Goal: Task Accomplishment & Management: Manage account settings

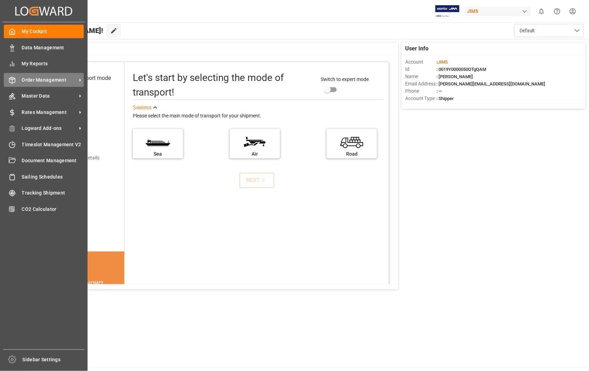
click at [46, 78] on span "Order Management" at bounding box center [49, 79] width 55 height 7
click at [56, 81] on span "Order Management" at bounding box center [49, 79] width 55 height 7
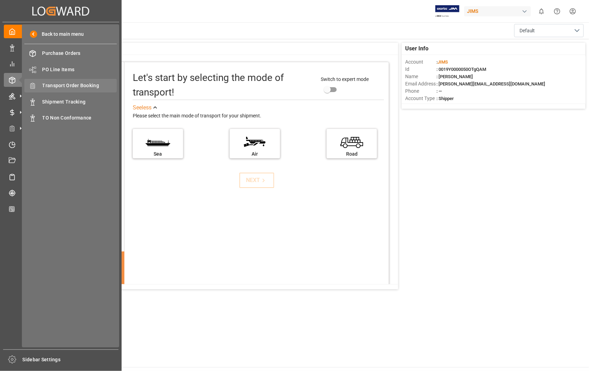
click at [89, 82] on span "Transport Order Booking" at bounding box center [79, 85] width 75 height 7
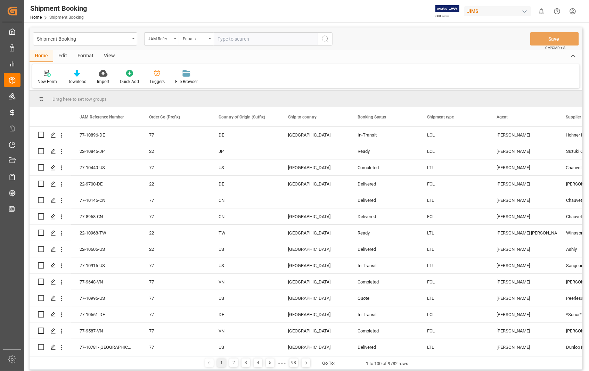
click at [254, 39] on input "text" at bounding box center [266, 38] width 104 height 13
type input "22-10927-US"
click at [324, 40] on icon "search button" at bounding box center [325, 39] width 8 height 8
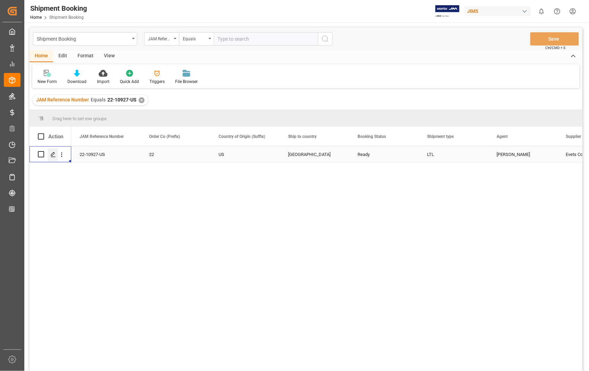
click at [55, 157] on div "Press SPACE to select this row." at bounding box center [53, 154] width 10 height 13
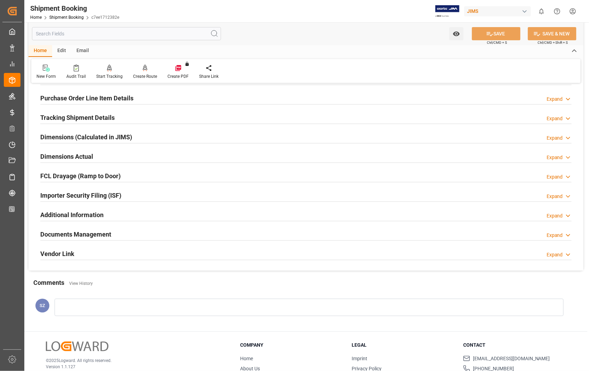
scroll to position [116, 0]
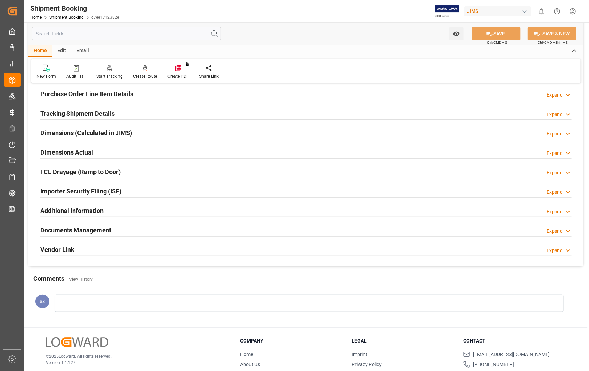
click at [79, 227] on h2 "Documents Management" at bounding box center [75, 229] width 71 height 9
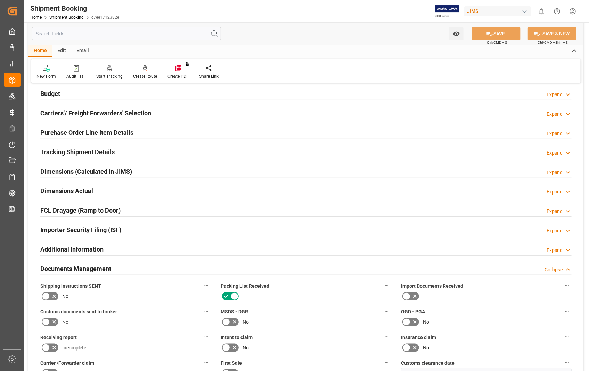
scroll to position [0, 0]
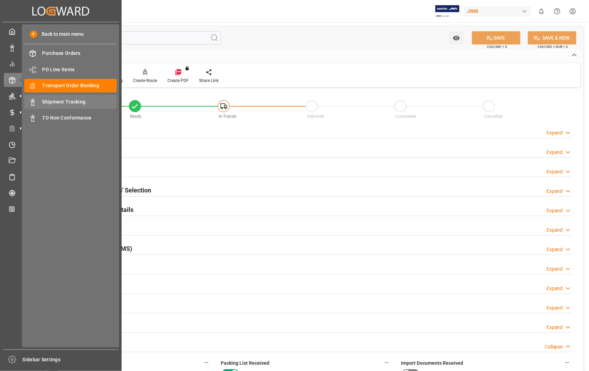
click at [65, 101] on span "Shipment Tracking" at bounding box center [79, 101] width 75 height 7
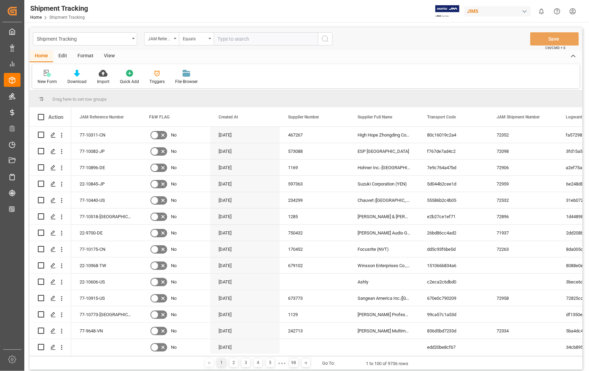
click at [259, 39] on input "text" at bounding box center [266, 38] width 104 height 13
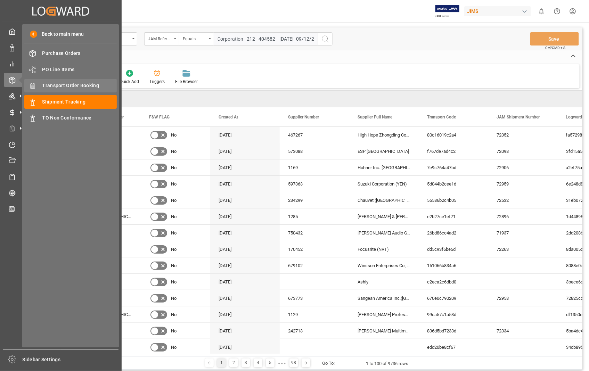
type input "HS 22-10927-US 72960 853453 OJ 17.000 ST-2-U 6800 9.1200 62,016.00 USD Evets Co…"
click at [82, 86] on span "Transport Order Booking" at bounding box center [79, 85] width 75 height 7
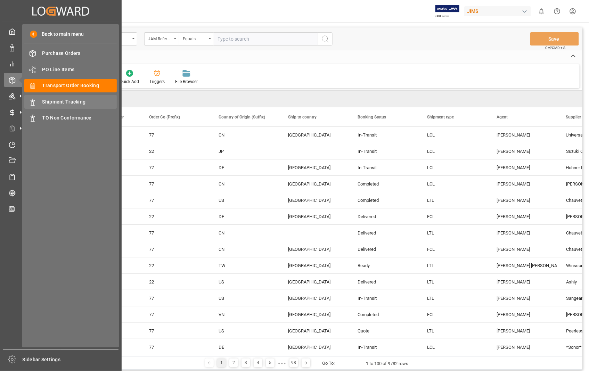
click at [70, 99] on span "Shipment Tracking" at bounding box center [79, 101] width 75 height 7
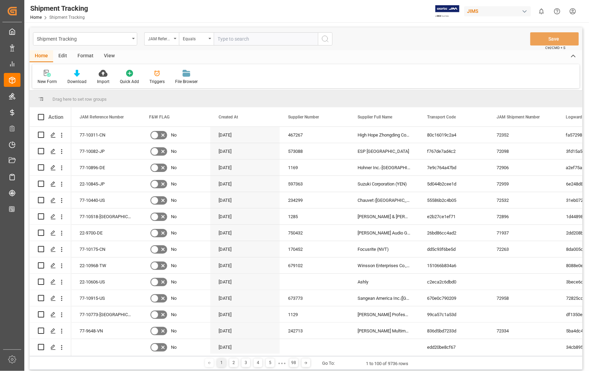
click at [260, 38] on input "text" at bounding box center [266, 38] width 104 height 13
paste input "22-10927-US"
type input "22-10927-US"
click at [327, 40] on icon "search button" at bounding box center [325, 39] width 8 height 8
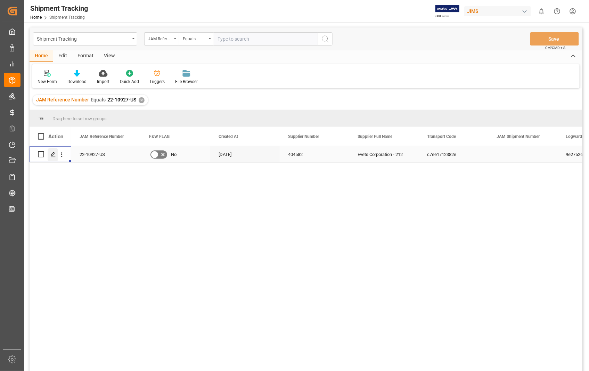
click at [52, 157] on line "Press SPACE to select this row." at bounding box center [53, 157] width 4 height 0
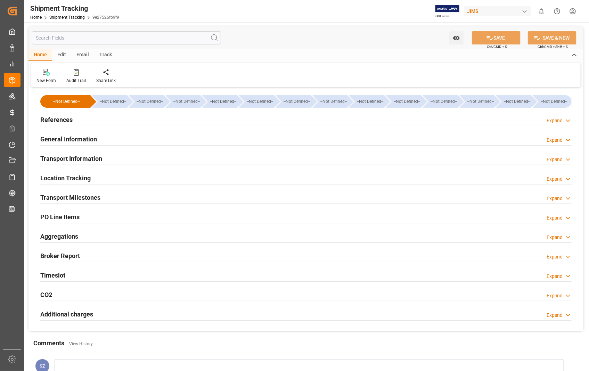
type input "05-09-2025"
click at [51, 120] on h2 "References" at bounding box center [56, 119] width 32 height 9
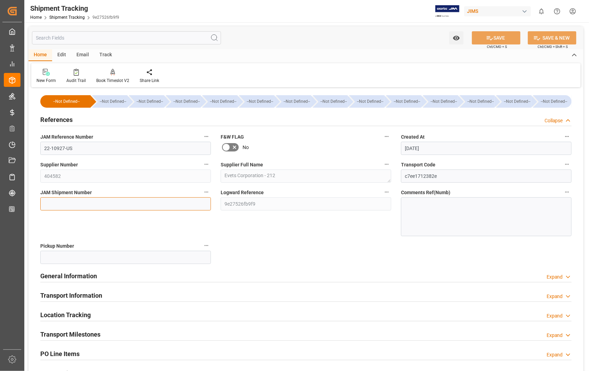
click at [98, 204] on input at bounding box center [125, 203] width 171 height 13
paste input "72960"
type input "72960"
click at [501, 36] on button "SAVE" at bounding box center [496, 37] width 49 height 13
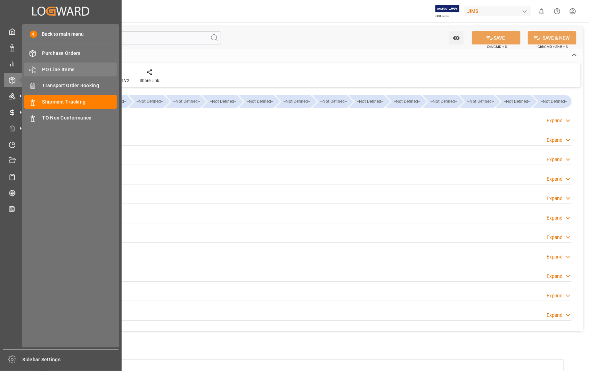
click at [67, 68] on span "PO Line Items" at bounding box center [79, 69] width 75 height 7
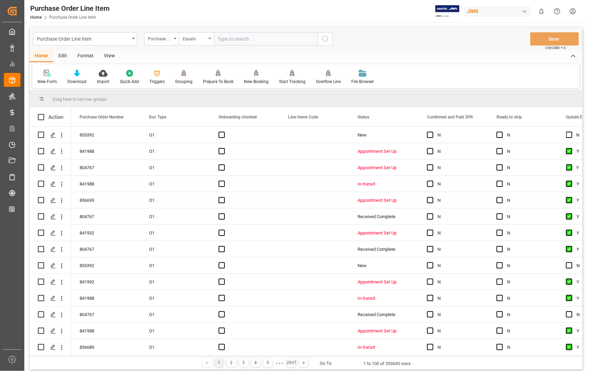
click at [237, 39] on input "text" at bounding box center [266, 38] width 104 height 13
type input "853453"
click at [325, 39] on icon "search button" at bounding box center [325, 39] width 8 height 8
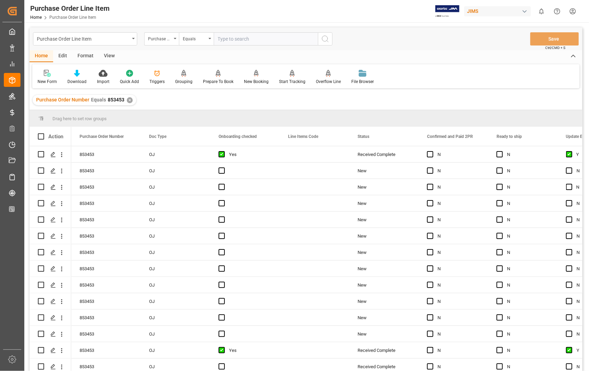
click at [105, 54] on div "View" at bounding box center [109, 56] width 21 height 12
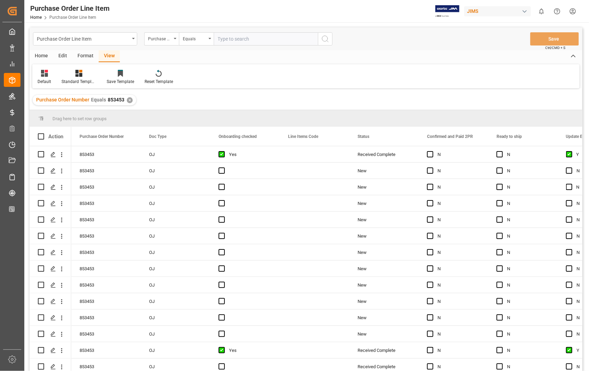
click at [110, 58] on div "View" at bounding box center [109, 56] width 21 height 12
click at [44, 78] on div "Default" at bounding box center [44, 76] width 24 height 15
click at [58, 110] on div "Sophia setting." at bounding box center [71, 112] width 61 height 7
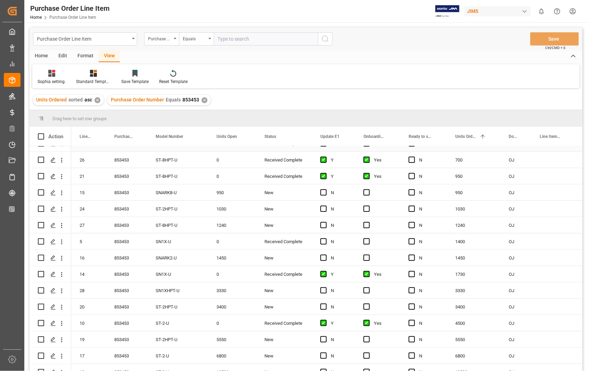
scroll to position [265, 0]
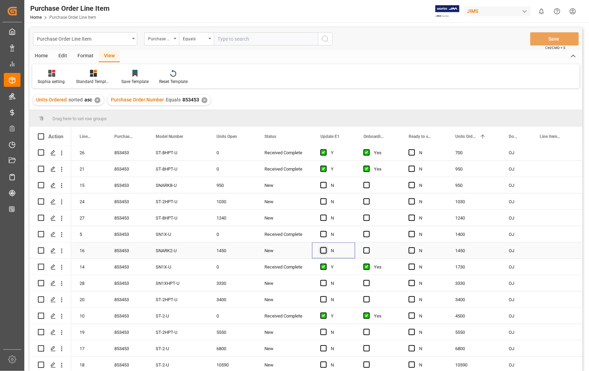
click at [323, 248] on span "Press SPACE to select this row." at bounding box center [323, 250] width 6 height 6
click at [325, 247] on input "Press SPACE to select this row." at bounding box center [325, 247] width 0 height 0
click at [366, 249] on span "Press SPACE to select this row." at bounding box center [366, 250] width 6 height 6
click at [369, 247] on input "Press SPACE to select this row." at bounding box center [369, 247] width 0 height 0
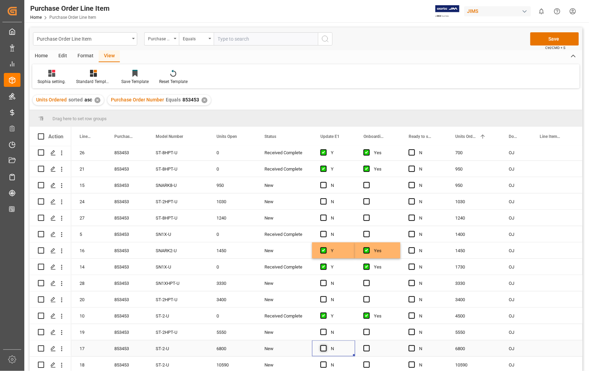
click at [323, 345] on span "Press SPACE to select this row." at bounding box center [323, 348] width 6 height 6
click at [325, 345] on input "Press SPACE to select this row." at bounding box center [325, 345] width 0 height 0
click at [366, 348] on span "Press SPACE to select this row." at bounding box center [366, 348] width 6 height 6
click at [369, 345] on input "Press SPACE to select this row." at bounding box center [369, 345] width 0 height 0
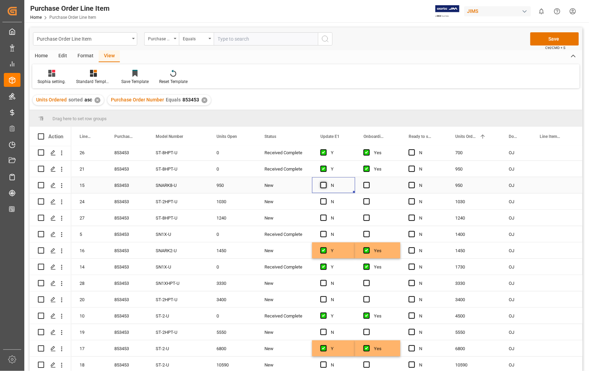
click at [324, 184] on span "Press SPACE to select this row." at bounding box center [323, 185] width 6 height 6
click at [325, 182] on input "Press SPACE to select this row." at bounding box center [325, 182] width 0 height 0
click at [366, 183] on span "Press SPACE to select this row." at bounding box center [366, 185] width 6 height 6
click at [369, 182] on input "Press SPACE to select this row." at bounding box center [369, 182] width 0 height 0
click at [558, 38] on button "Save" at bounding box center [554, 38] width 49 height 13
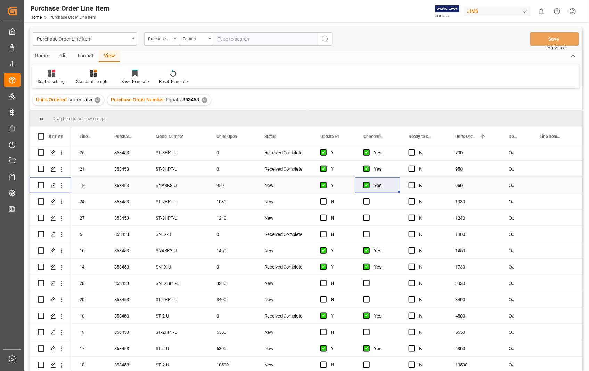
click at [39, 183] on input "Press Space to toggle row selection (unchecked)" at bounding box center [41, 185] width 6 height 6
checkbox input "true"
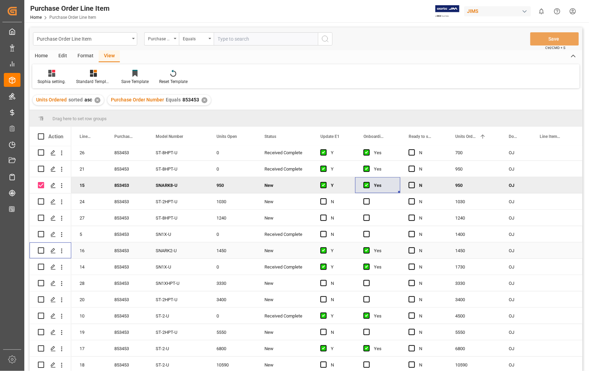
click at [41, 249] on input "Press Space to toggle row selection (unchecked)" at bounding box center [41, 250] width 6 height 6
checkbox input "true"
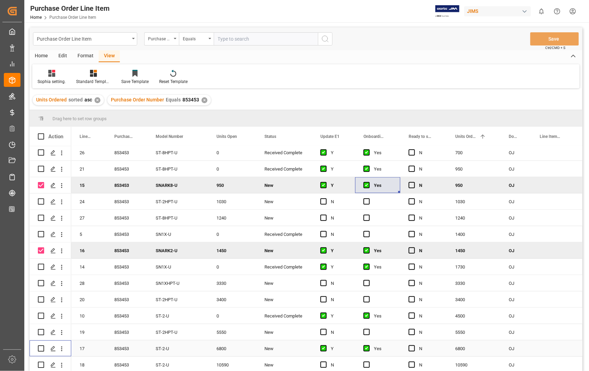
click at [40, 346] on input "Press Space to toggle row selection (unchecked)" at bounding box center [41, 348] width 6 height 6
checkbox input "true"
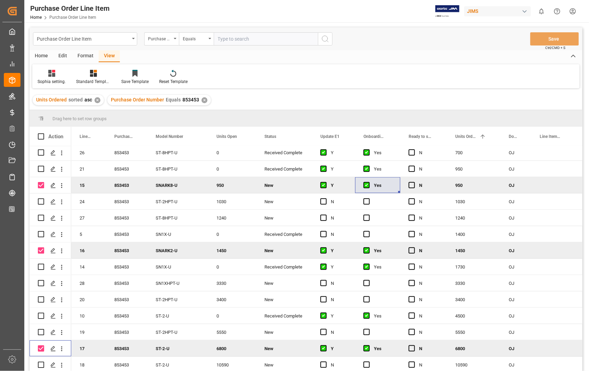
click at [42, 55] on div "Home" at bounding box center [42, 56] width 24 height 12
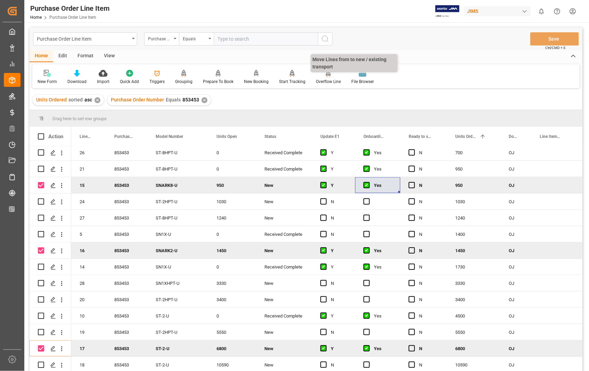
click at [321, 76] on div at bounding box center [328, 72] width 25 height 7
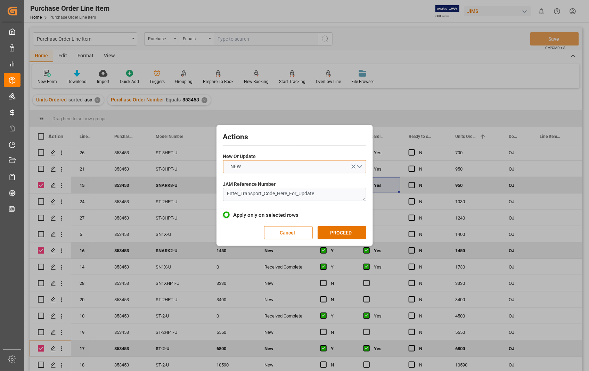
click at [357, 165] on button "NEW" at bounding box center [294, 166] width 143 height 13
click at [262, 182] on div "UPDATE" at bounding box center [294, 183] width 142 height 15
drag, startPoint x: 318, startPoint y: 195, endPoint x: 207, endPoint y: 199, distance: 110.5
click at [207, 199] on div "Actions New Or Update UPDATE JAM Reference Number Enter_Transport_Code_Here_For…" at bounding box center [294, 185] width 589 height 371
paste textarea "22-10927-US"
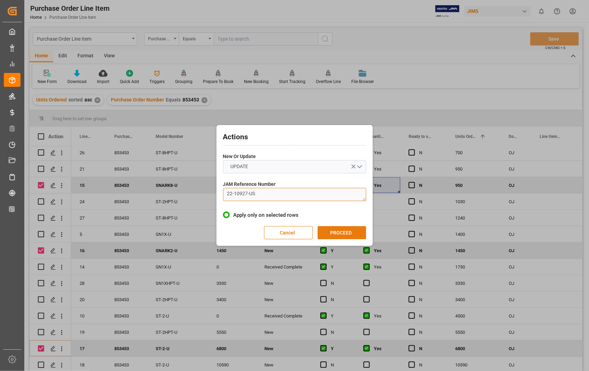
type textarea "22-10927-US"
click at [341, 234] on button "PROCEED" at bounding box center [342, 232] width 49 height 13
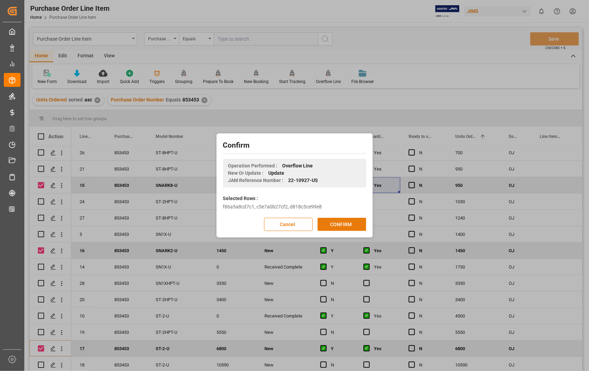
click at [342, 223] on button "CONFIRM" at bounding box center [342, 224] width 49 height 13
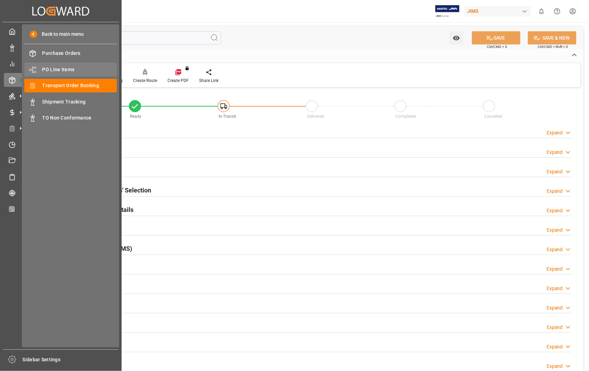
click at [66, 68] on span "PO Line Items" at bounding box center [79, 69] width 75 height 7
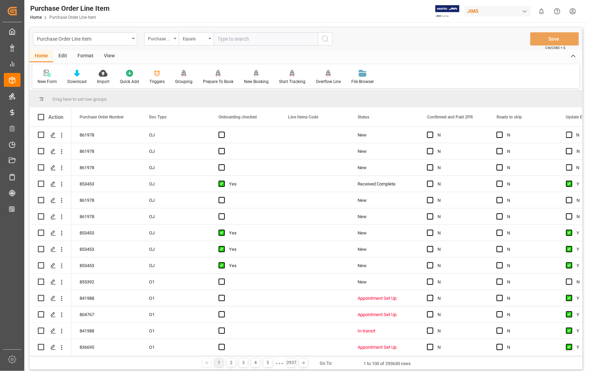
click at [252, 44] on input "text" at bounding box center [266, 38] width 104 height 13
type input "861978"
click at [322, 39] on icon "search button" at bounding box center [325, 39] width 8 height 8
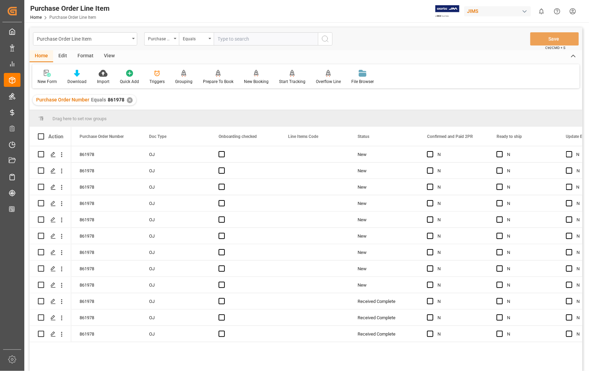
click at [112, 57] on div "View" at bounding box center [109, 56] width 21 height 12
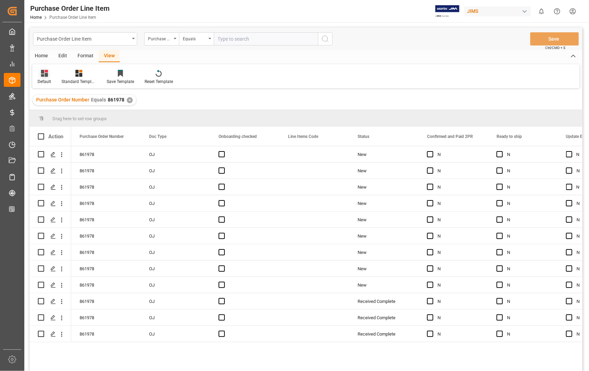
click at [44, 81] on div "Default" at bounding box center [45, 82] width 14 height 6
click at [44, 111] on div "Sophia setting." at bounding box center [71, 112] width 61 height 7
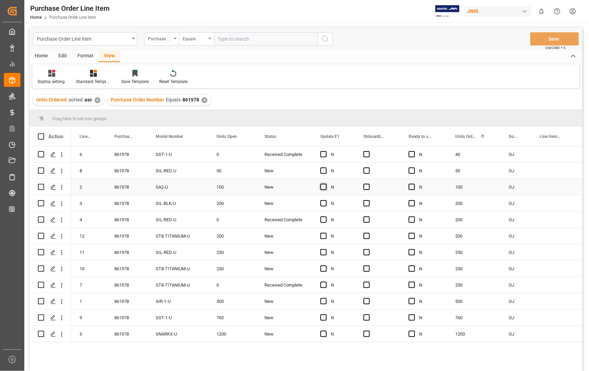
click at [324, 188] on span "Press SPACE to select this row." at bounding box center [323, 187] width 6 height 6
click at [325, 184] on input "Press SPACE to select this row." at bounding box center [325, 184] width 0 height 0
click at [322, 203] on span "Press SPACE to select this row." at bounding box center [323, 203] width 6 height 6
click at [325, 200] on input "Press SPACE to select this row." at bounding box center [325, 200] width 0 height 0
click at [369, 188] on span "Press SPACE to select this row." at bounding box center [366, 187] width 6 height 6
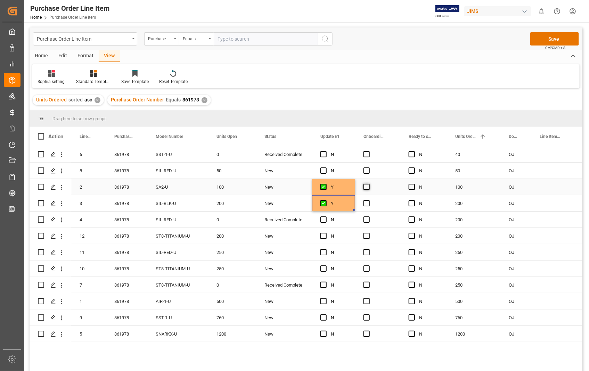
click at [369, 184] on input "Press SPACE to select this row." at bounding box center [369, 184] width 0 height 0
click at [367, 205] on span "Press SPACE to select this row." at bounding box center [366, 203] width 6 height 6
click at [369, 200] on input "Press SPACE to select this row." at bounding box center [369, 200] width 0 height 0
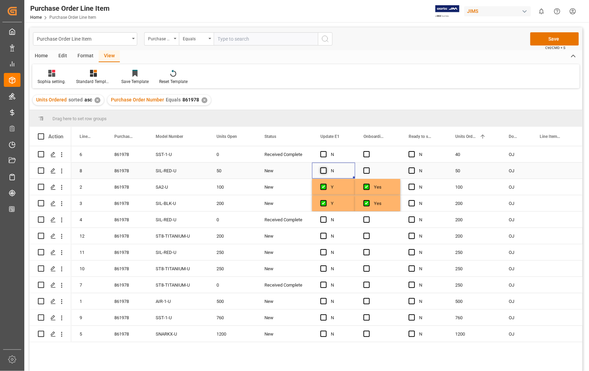
click at [322, 173] on span "Press SPACE to select this row." at bounding box center [323, 170] width 6 height 6
click at [325, 167] on input "Press SPACE to select this row." at bounding box center [325, 167] width 0 height 0
click at [367, 173] on span "Press SPACE to select this row." at bounding box center [366, 170] width 6 height 6
click at [369, 167] on input "Press SPACE to select this row." at bounding box center [369, 167] width 0 height 0
click at [324, 269] on span "Press SPACE to select this row." at bounding box center [323, 268] width 6 height 6
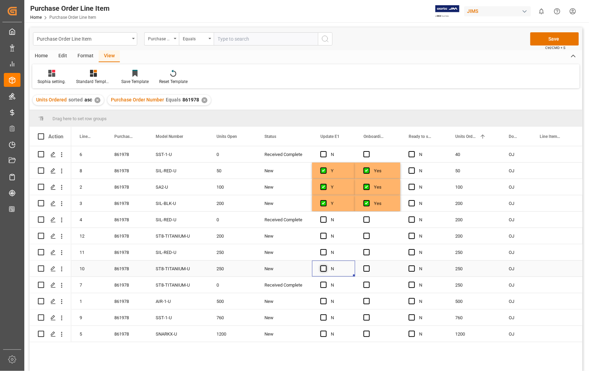
click at [325, 265] on input "Press SPACE to select this row." at bounding box center [325, 265] width 0 height 0
click at [369, 269] on span "Press SPACE to select this row." at bounding box center [366, 268] width 6 height 6
click at [369, 265] on input "Press SPACE to select this row." at bounding box center [369, 265] width 0 height 0
click at [324, 315] on span "Press SPACE to select this row." at bounding box center [323, 317] width 6 height 6
click at [325, 314] on input "Press SPACE to select this row." at bounding box center [325, 314] width 0 height 0
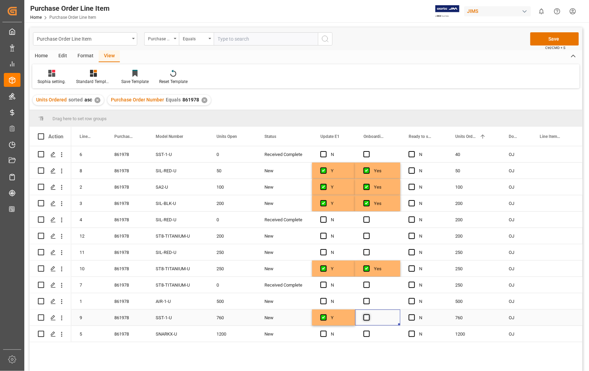
click at [367, 318] on span "Press SPACE to select this row." at bounding box center [366, 317] width 6 height 6
click at [369, 314] on input "Press SPACE to select this row." at bounding box center [369, 314] width 0 height 0
click at [558, 39] on button "Save" at bounding box center [554, 38] width 49 height 13
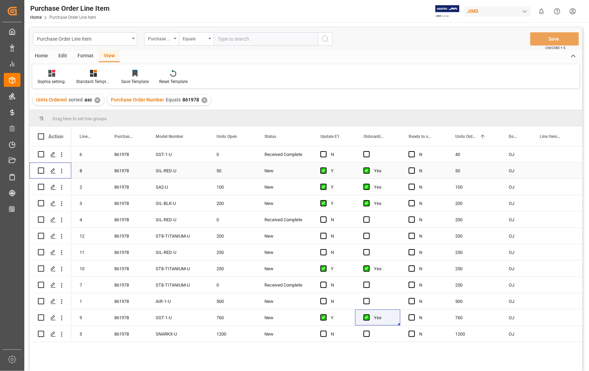
click at [39, 168] on input "Press Space to toggle row selection (unchecked)" at bounding box center [41, 170] width 6 height 6
checkbox input "true"
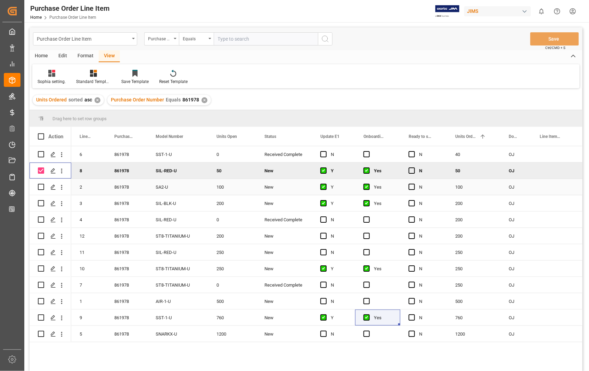
click at [40, 187] on input "Press Space to toggle row selection (unchecked)" at bounding box center [41, 187] width 6 height 6
checkbox input "true"
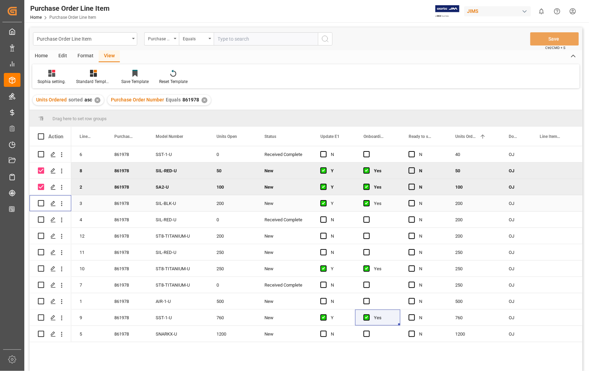
click at [42, 204] on input "Press Space to toggle row selection (unchecked)" at bounding box center [41, 203] width 6 height 6
checkbox input "true"
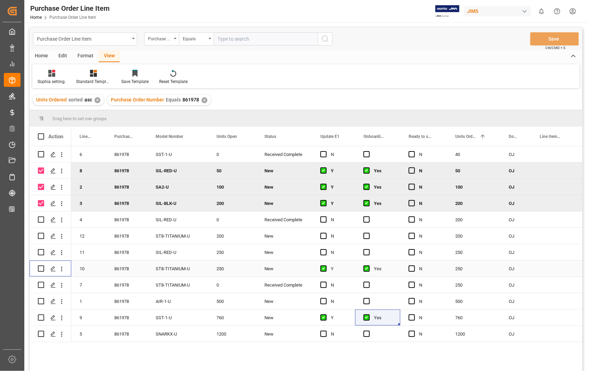
click at [38, 269] on input "Press Space to toggle row selection (unchecked)" at bounding box center [41, 268] width 6 height 6
checkbox input "true"
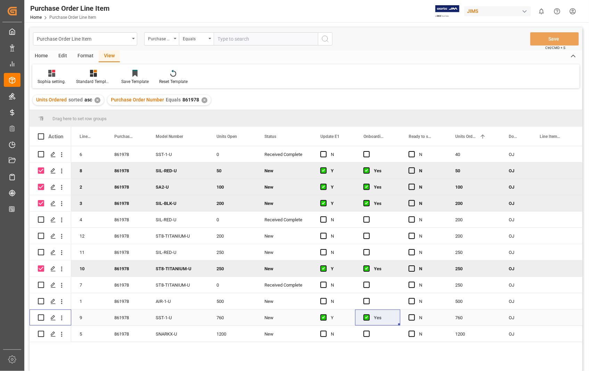
click at [42, 317] on input "Press Space to toggle row selection (unchecked)" at bounding box center [41, 317] width 6 height 6
checkbox input "true"
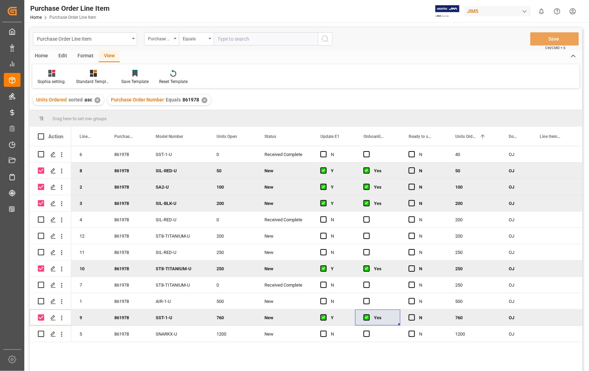
click at [46, 55] on div "Home" at bounding box center [42, 56] width 24 height 12
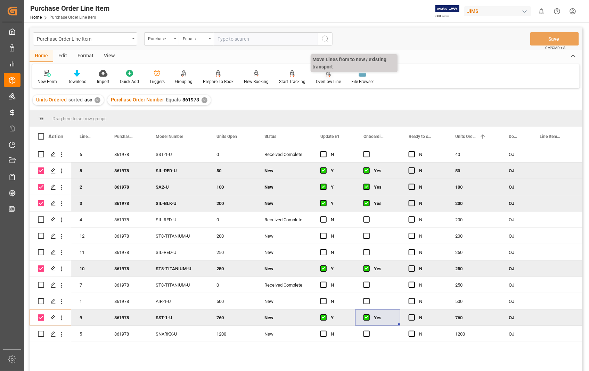
click at [326, 75] on icon at bounding box center [328, 73] width 5 height 6
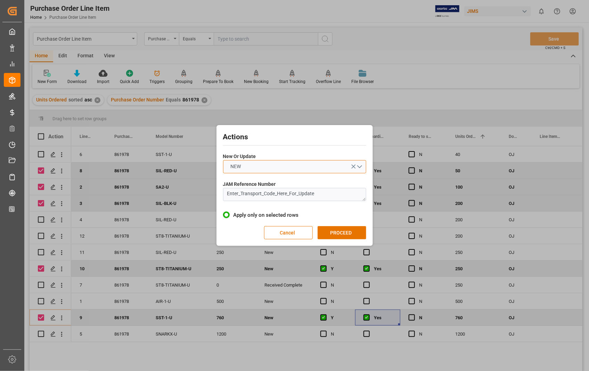
click at [361, 166] on button "NEW" at bounding box center [294, 166] width 143 height 13
click at [268, 185] on div "UPDATE" at bounding box center [294, 183] width 142 height 15
drag, startPoint x: 332, startPoint y: 194, endPoint x: 214, endPoint y: 194, distance: 117.4
click at [214, 194] on div "Actions New Or Update UPDATE JAM Reference Number Enter_Transport_Code_Here_For…" at bounding box center [294, 185] width 589 height 371
paste textarea "22-10927-US"
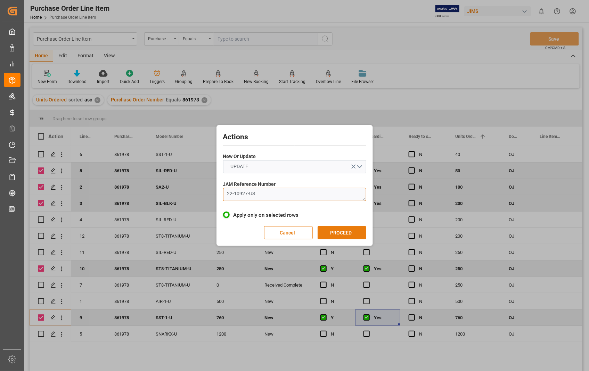
type textarea "22-10927-US"
click at [332, 234] on button "PROCEED" at bounding box center [342, 232] width 49 height 13
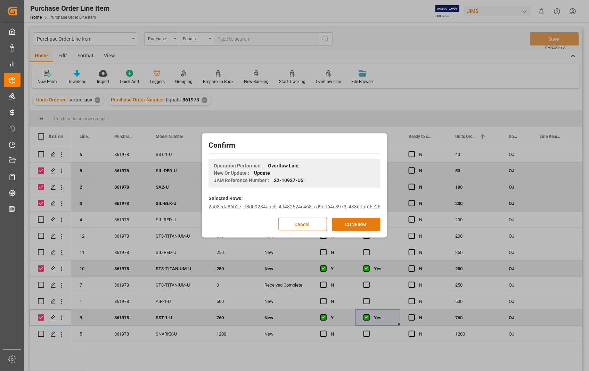
click at [346, 223] on button "CONFIRM" at bounding box center [356, 224] width 49 height 13
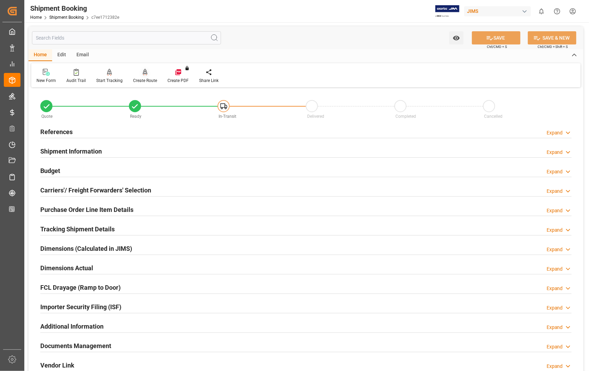
click at [141, 77] on div "Create Route" at bounding box center [145, 80] width 24 height 6
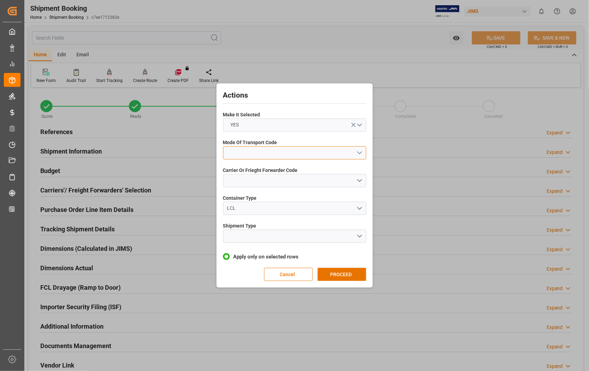
click at [358, 152] on button "open menu" at bounding box center [294, 152] width 143 height 13
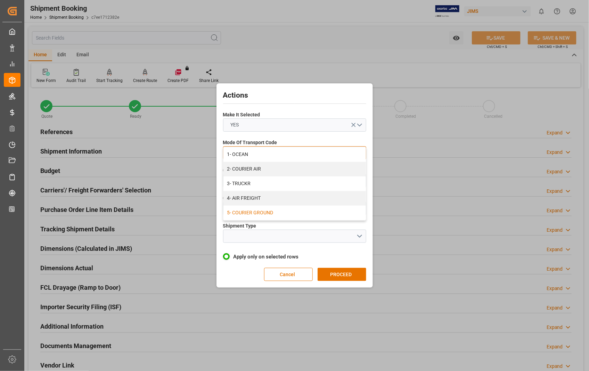
click at [261, 216] on div "5- COURIER GROUND" at bounding box center [294, 213] width 142 height 15
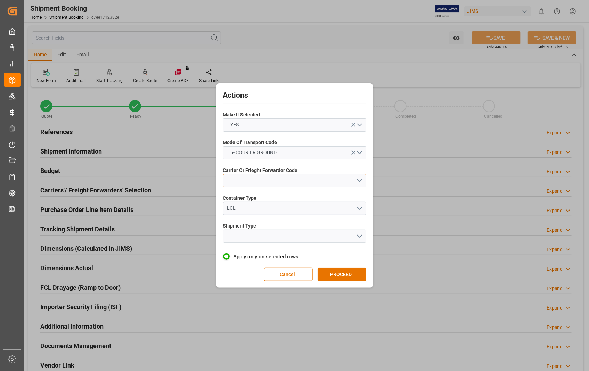
click at [359, 181] on button "open menu" at bounding box center [294, 180] width 143 height 13
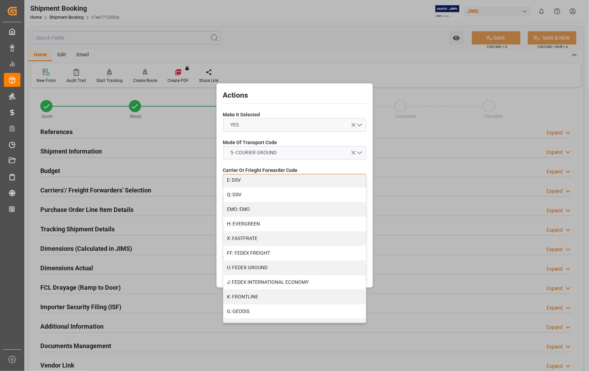
scroll to position [116, 0]
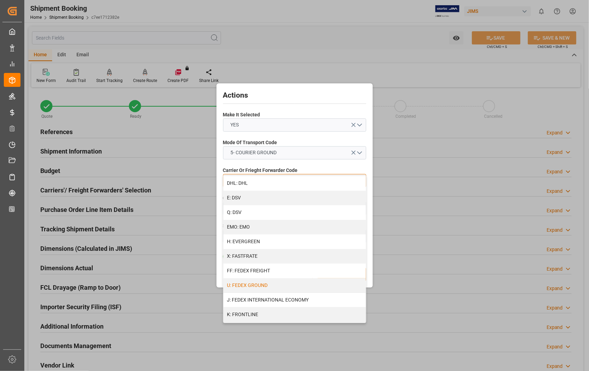
click at [266, 286] on div "U: FEDEX GROUND" at bounding box center [294, 285] width 142 height 15
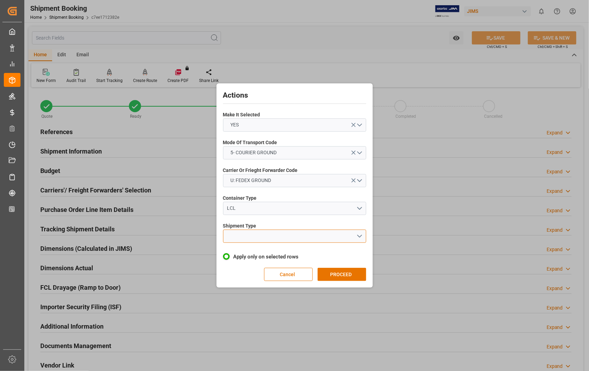
click at [359, 234] on button "open menu" at bounding box center [294, 236] width 143 height 13
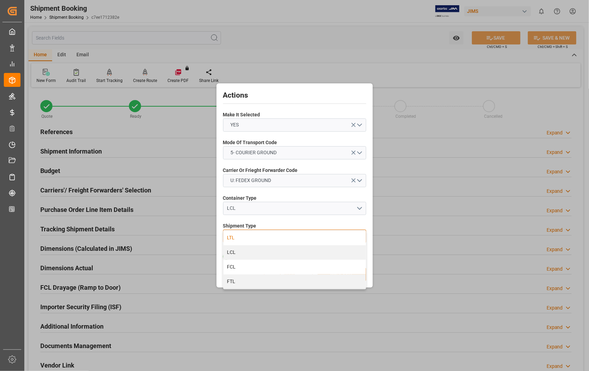
click at [235, 236] on div "LTL" at bounding box center [294, 238] width 142 height 15
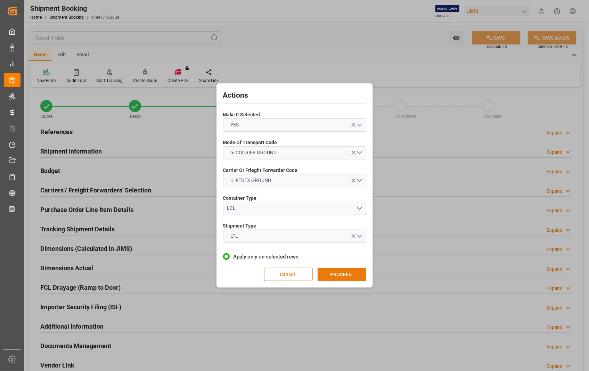
click at [341, 274] on button "PROCEED" at bounding box center [342, 274] width 49 height 13
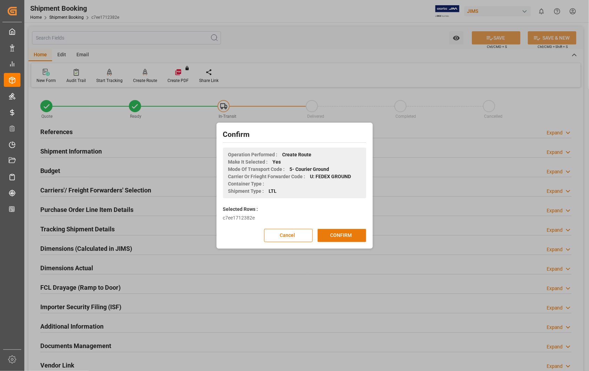
click at [344, 237] on button "CONFIRM" at bounding box center [342, 235] width 49 height 13
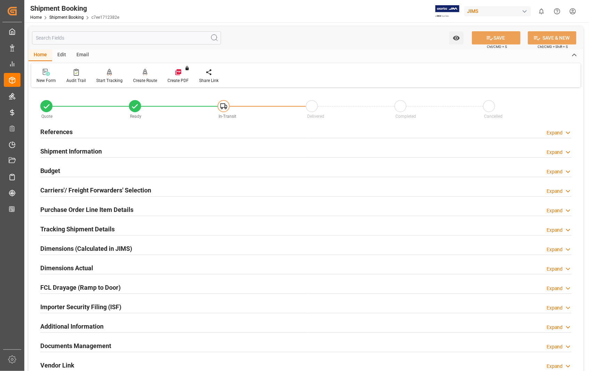
click at [118, 192] on h2 "Carriers'/ Freight Forwarders' Selection" at bounding box center [95, 190] width 111 height 9
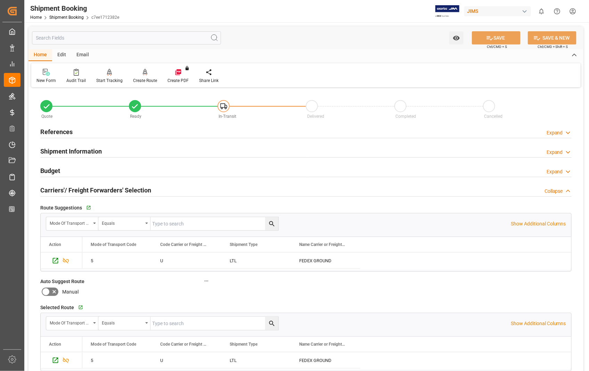
click at [118, 192] on h2 "Carriers'/ Freight Forwarders' Selection" at bounding box center [95, 190] width 111 height 9
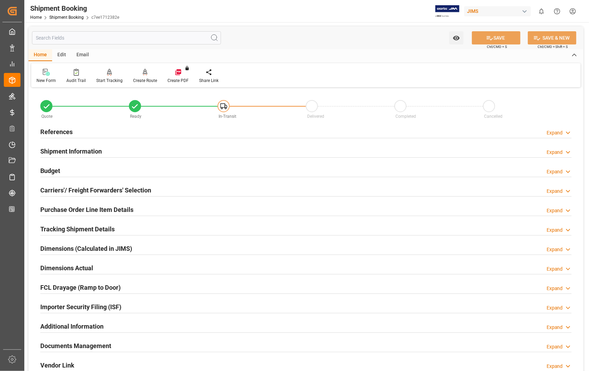
click at [106, 209] on h2 "Purchase Order Line Item Details" at bounding box center [86, 209] width 93 height 9
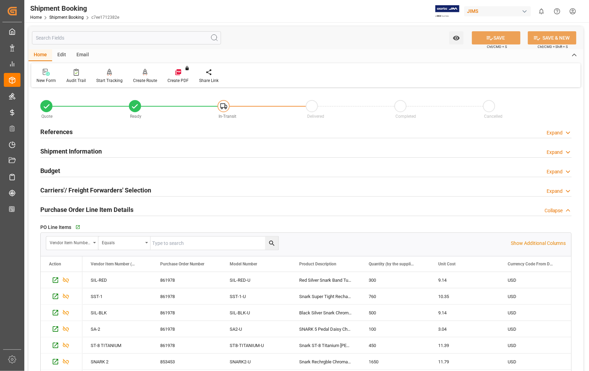
click at [94, 211] on h2 "Purchase Order Line Item Details" at bounding box center [86, 209] width 93 height 9
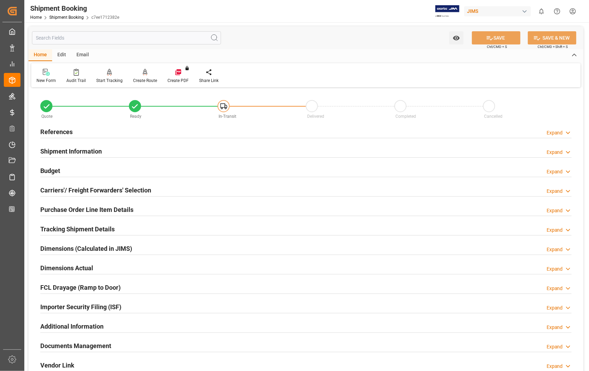
click at [74, 270] on h2 "Dimensions Actual" at bounding box center [66, 267] width 53 height 9
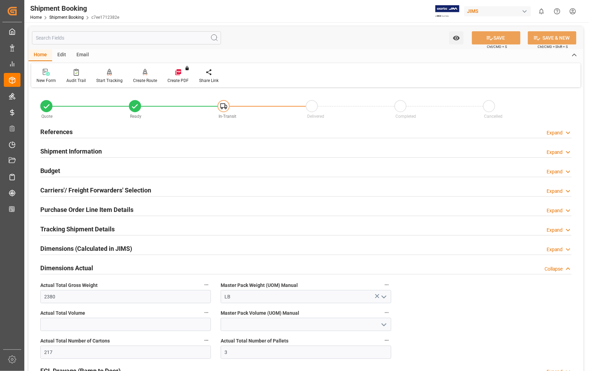
click at [77, 270] on h2 "Dimensions Actual" at bounding box center [66, 267] width 53 height 9
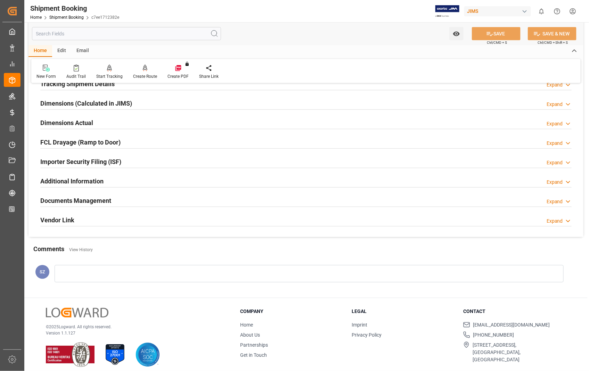
scroll to position [151, 0]
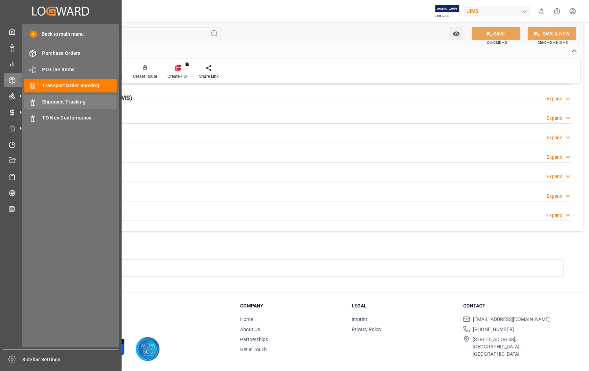
click at [72, 101] on span "Shipment Tracking" at bounding box center [79, 101] width 75 height 7
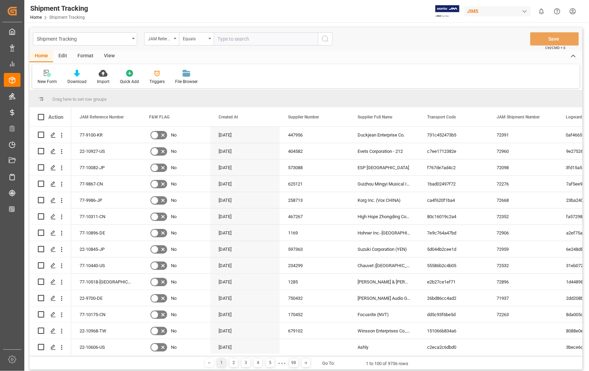
click at [250, 39] on input "text" at bounding box center [266, 38] width 104 height 13
type input "22-10927-US"
click at [324, 42] on icon "search button" at bounding box center [325, 39] width 8 height 8
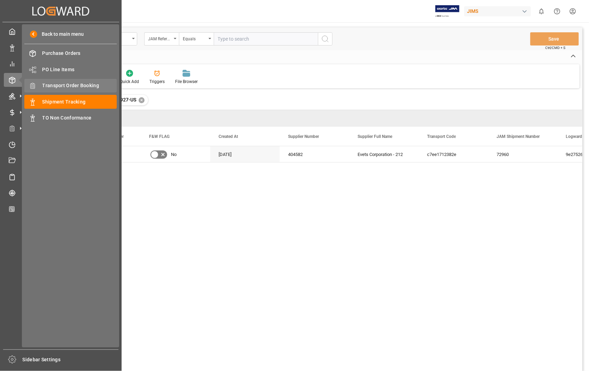
click at [58, 83] on span "Transport Order Booking" at bounding box center [79, 85] width 75 height 7
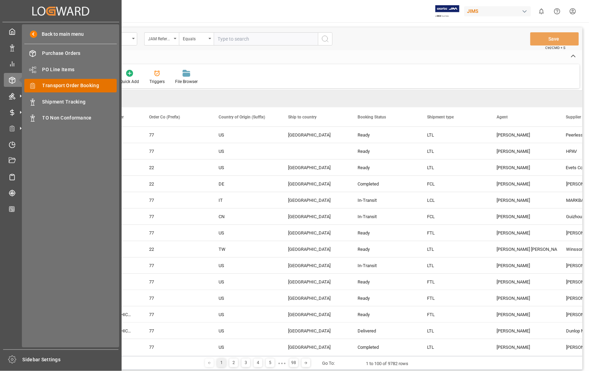
click at [68, 82] on span "Transport Order Booking" at bounding box center [79, 85] width 75 height 7
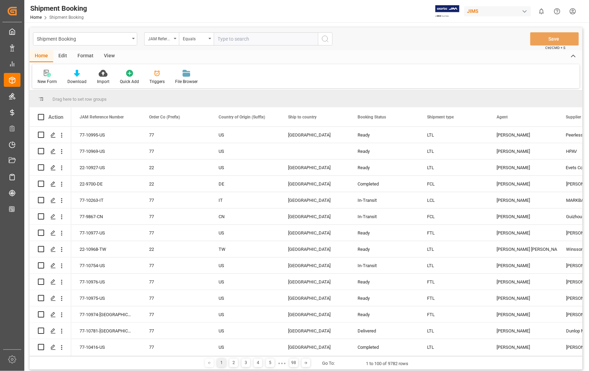
click at [46, 73] on icon at bounding box center [47, 73] width 7 height 7
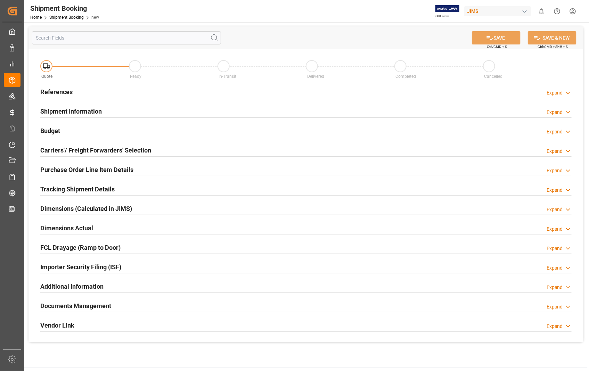
click at [60, 92] on h2 "References" at bounding box center [56, 91] width 32 height 9
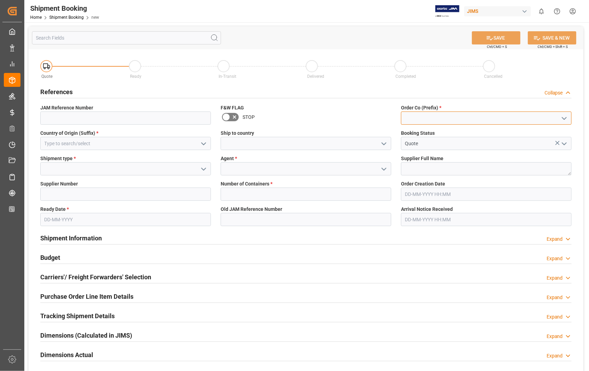
click at [408, 115] on input at bounding box center [486, 118] width 171 height 13
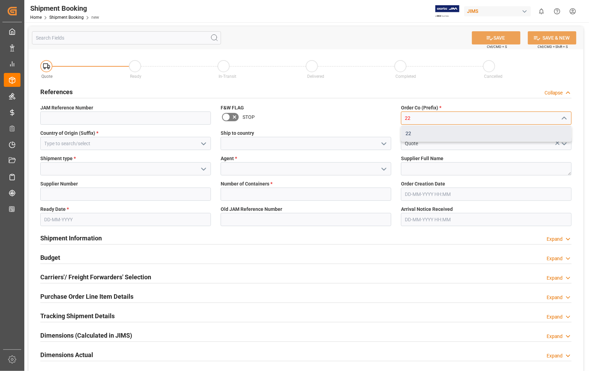
click at [407, 132] on div "22" at bounding box center [486, 134] width 170 height 16
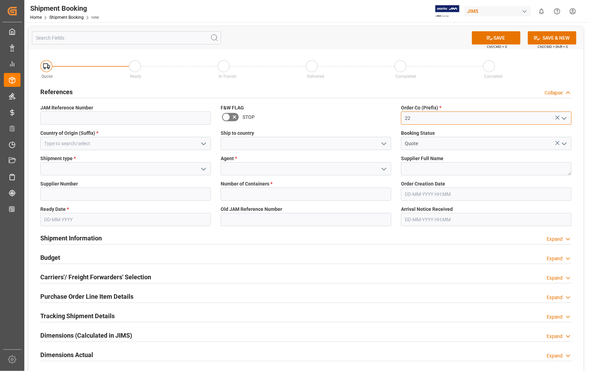
type input "22"
click at [129, 144] on input at bounding box center [125, 143] width 171 height 13
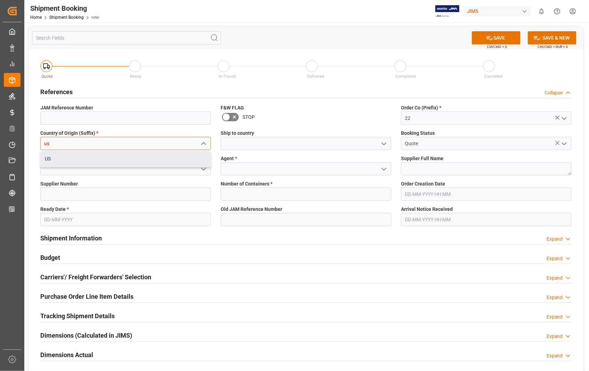
click at [44, 160] on div "US" at bounding box center [126, 159] width 170 height 16
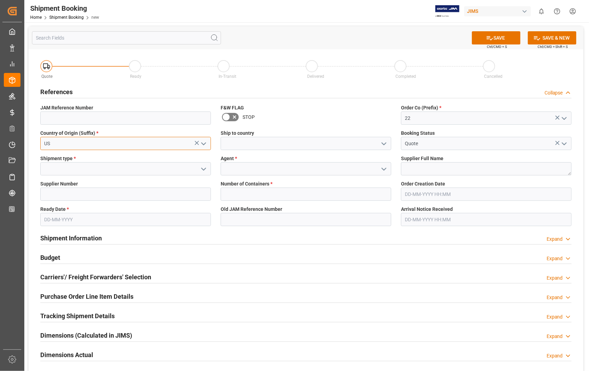
type input "US"
click at [315, 143] on input at bounding box center [306, 143] width 171 height 13
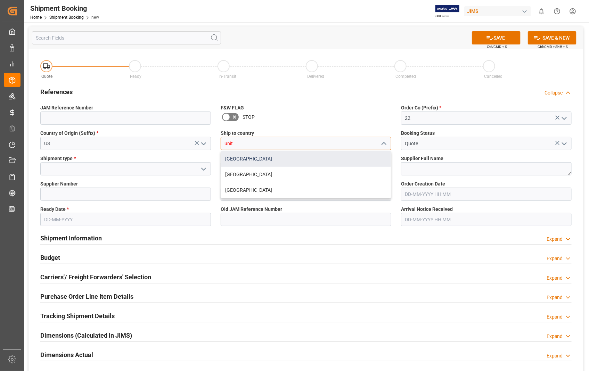
click at [249, 157] on div "[GEOGRAPHIC_DATA]" at bounding box center [306, 159] width 170 height 16
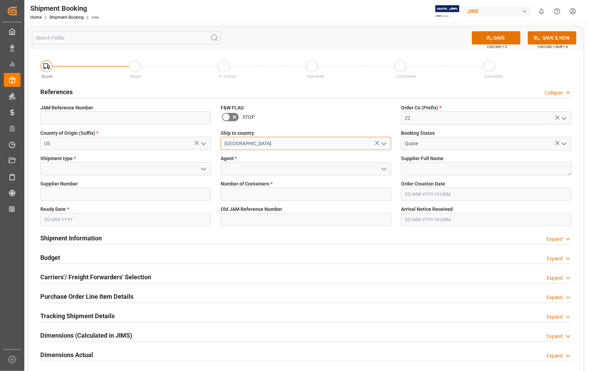
type input "[GEOGRAPHIC_DATA]"
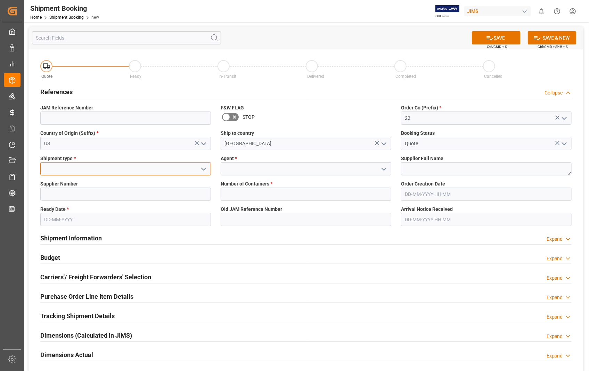
click at [139, 167] on input at bounding box center [125, 168] width 171 height 13
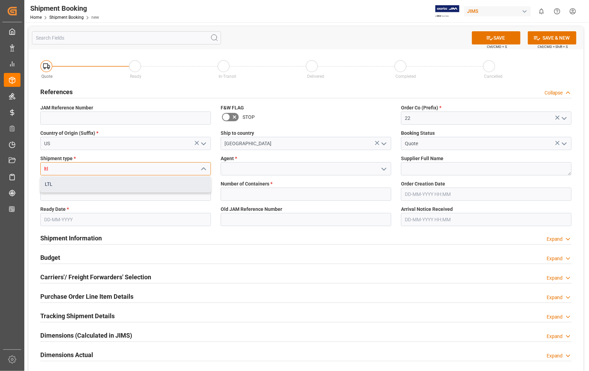
click at [52, 186] on div "LTL" at bounding box center [126, 184] width 170 height 16
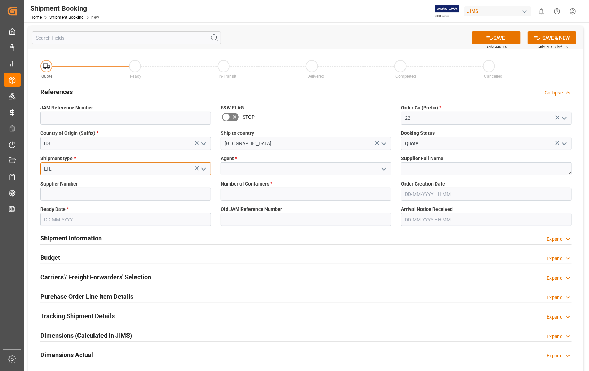
type input "LTL"
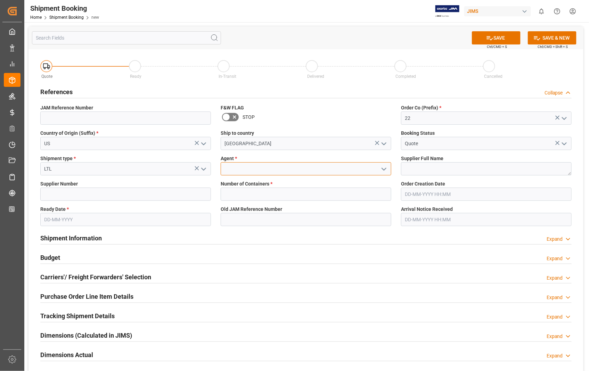
click at [287, 166] on input at bounding box center [306, 168] width 171 height 13
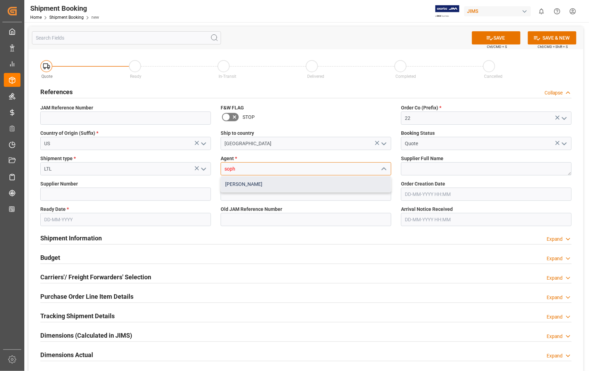
click at [242, 186] on div "[PERSON_NAME]" at bounding box center [306, 184] width 170 height 16
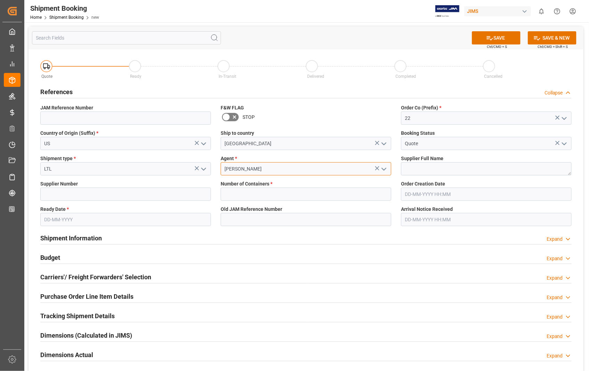
type input "[PERSON_NAME]"
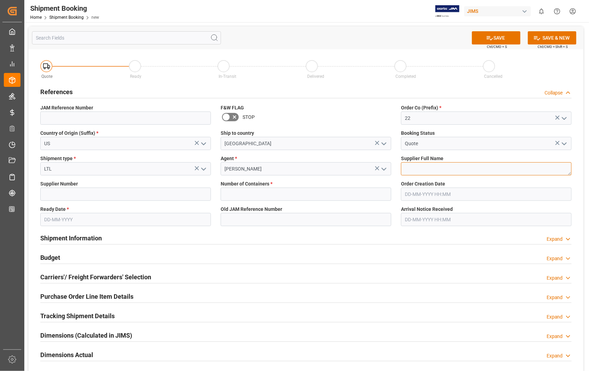
click at [422, 165] on textarea at bounding box center [486, 168] width 171 height 13
paste textarea "Evets Corporation - 212"
type textarea "Evets Corporation"
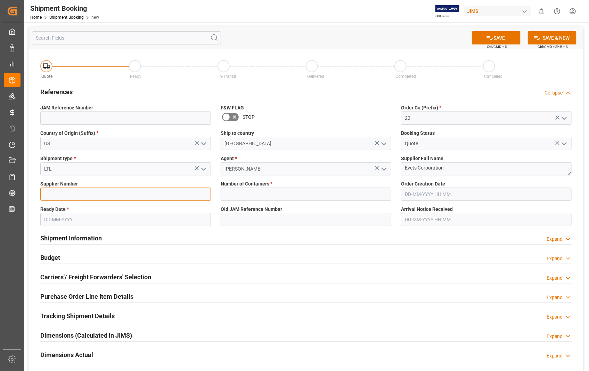
click at [126, 190] on input at bounding box center [125, 194] width 171 height 13
type input "404679"
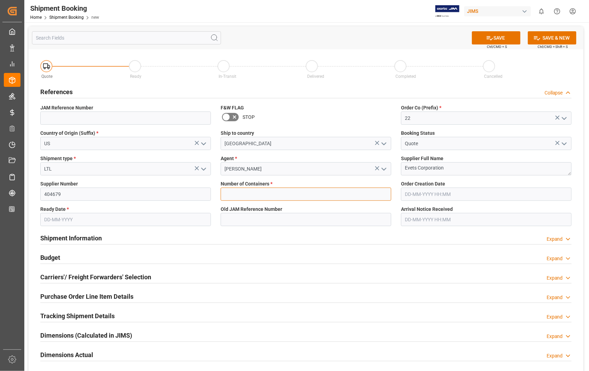
click at [259, 197] on input "text" at bounding box center [306, 194] width 171 height 13
type input "0"
type input "22-10927-US"
type input "[DATE] 18:31"
type input "[DATE]"
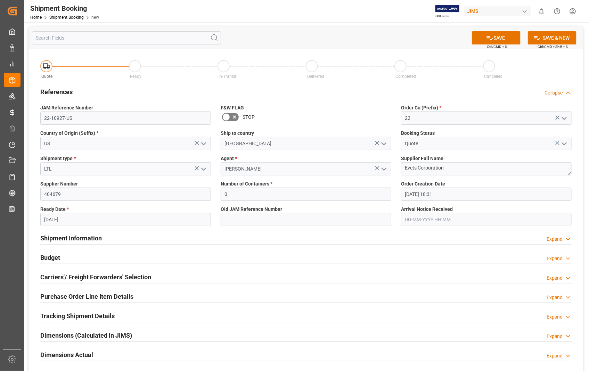
type input "12-09-2025 00:00"
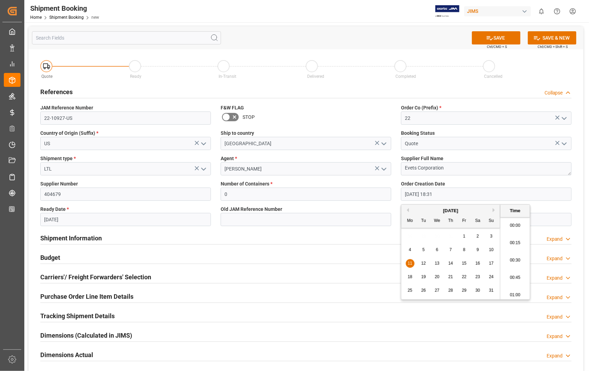
click at [470, 194] on input "[DATE] 18:31" at bounding box center [486, 194] width 171 height 13
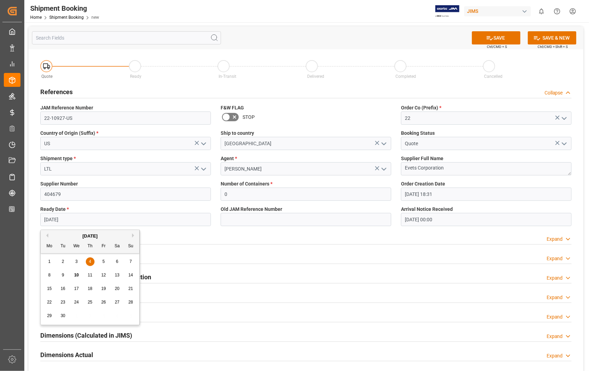
click at [89, 221] on input "[DATE]" at bounding box center [125, 219] width 171 height 13
click at [60, 275] on div "9" at bounding box center [63, 275] width 9 height 8
type input "[DATE]"
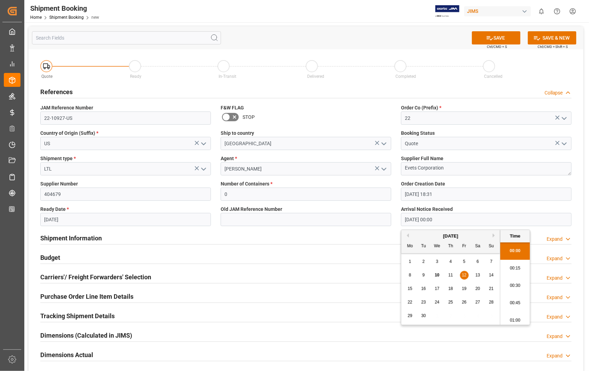
click at [467, 221] on input "12-09-2025 00:00" at bounding box center [486, 219] width 171 height 13
click at [453, 275] on span "11" at bounding box center [450, 275] width 5 height 5
type input "[DATE] 00:00"
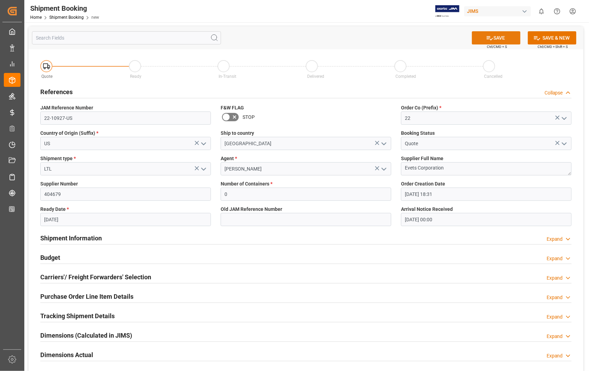
click at [500, 39] on button "SAVE" at bounding box center [496, 37] width 49 height 13
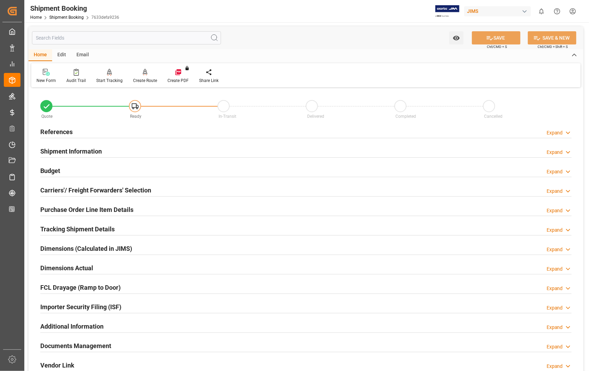
click at [114, 188] on h2 "Carriers'/ Freight Forwarders' Selection" at bounding box center [95, 190] width 111 height 9
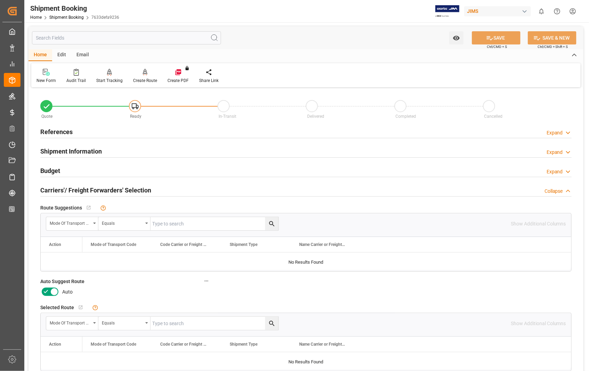
click at [54, 289] on icon at bounding box center [54, 292] width 8 height 8
click at [0, 0] on input "checkbox" at bounding box center [0, 0] width 0 height 0
click at [499, 39] on button "SAVE" at bounding box center [496, 37] width 49 height 13
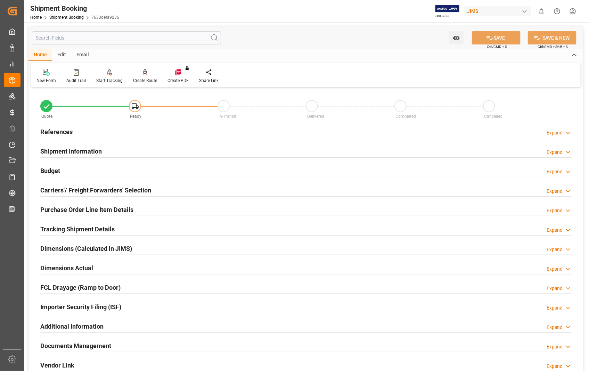
click at [63, 131] on h2 "References" at bounding box center [56, 131] width 32 height 9
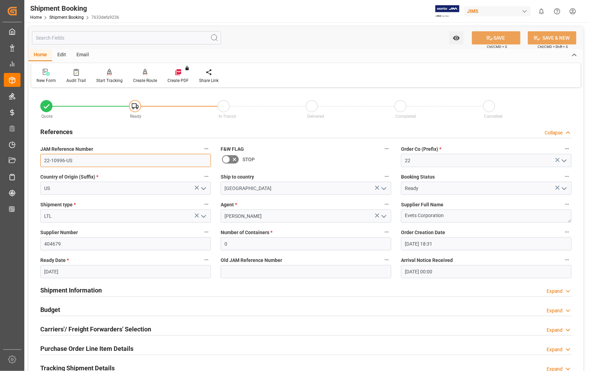
drag, startPoint x: 74, startPoint y: 165, endPoint x: 42, endPoint y: 164, distance: 31.3
click at [42, 164] on input "22-10996-US" at bounding box center [125, 160] width 171 height 13
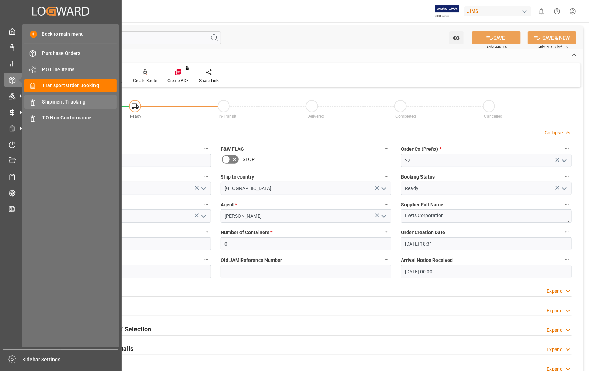
click at [56, 103] on span "Shipment Tracking" at bounding box center [79, 101] width 75 height 7
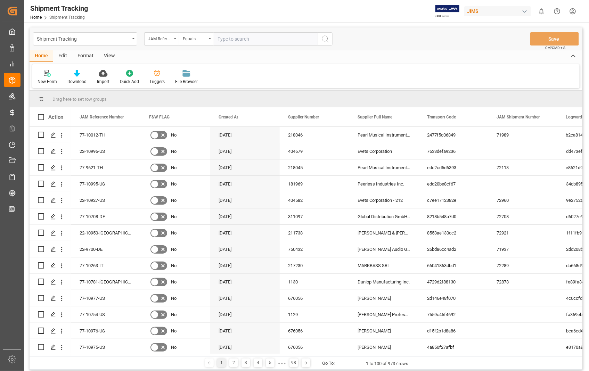
click at [266, 38] on input "text" at bounding box center [266, 38] width 104 height 13
type input "22-10996-US"
click at [328, 39] on icon "search button" at bounding box center [325, 39] width 8 height 8
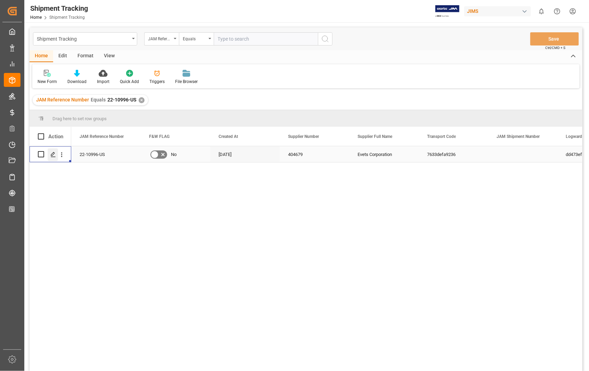
click at [57, 155] on div "Press SPACE to select this row." at bounding box center [53, 154] width 10 height 13
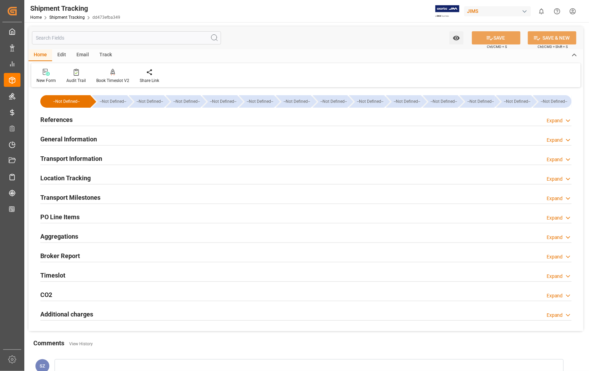
type input "[DATE]"
click at [57, 119] on h2 "References" at bounding box center [56, 119] width 32 height 9
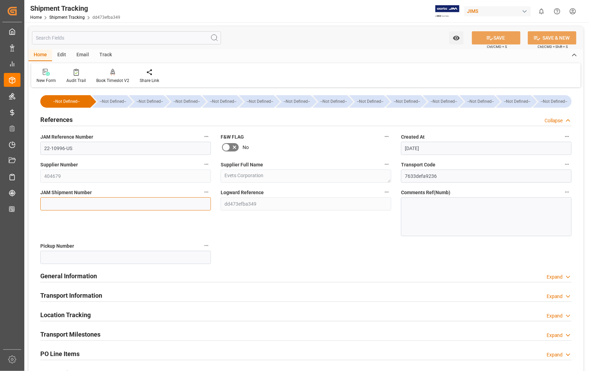
click at [91, 201] on input at bounding box center [125, 203] width 171 height 13
paste input "72961"
type input "72961"
click at [502, 40] on button "SAVE" at bounding box center [496, 37] width 49 height 13
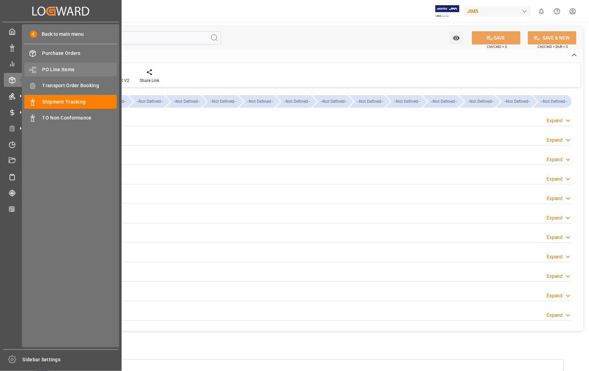
click at [56, 68] on span "PO Line Items" at bounding box center [79, 69] width 75 height 7
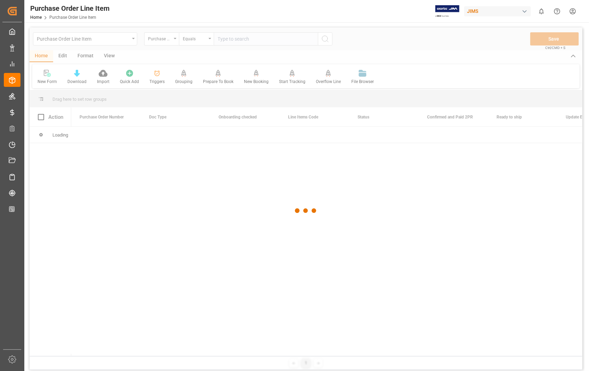
click at [268, 39] on div at bounding box center [306, 210] width 553 height 367
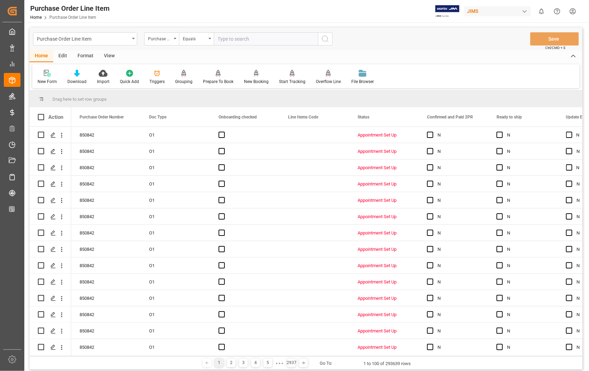
click at [262, 39] on input "text" at bounding box center [266, 38] width 104 height 13
type input "858576"
click at [324, 39] on icon "search button" at bounding box center [325, 39] width 8 height 8
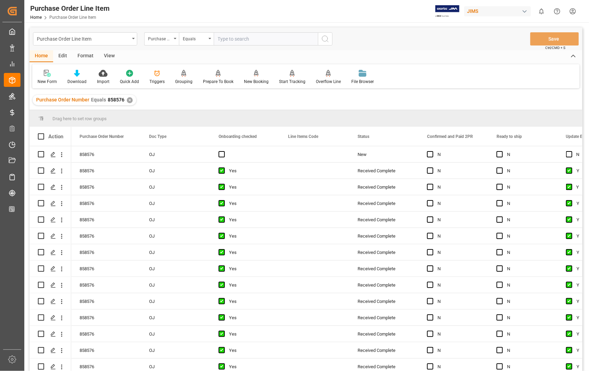
click at [108, 57] on div "View" at bounding box center [109, 56] width 21 height 12
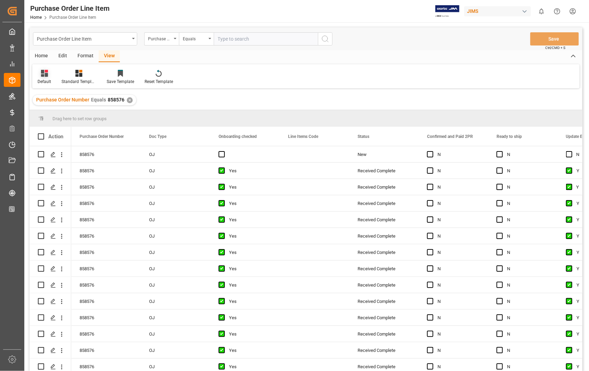
click at [47, 78] on div "Default" at bounding box center [44, 76] width 24 height 15
click at [54, 109] on div "Sophia setting." at bounding box center [71, 112] width 61 height 7
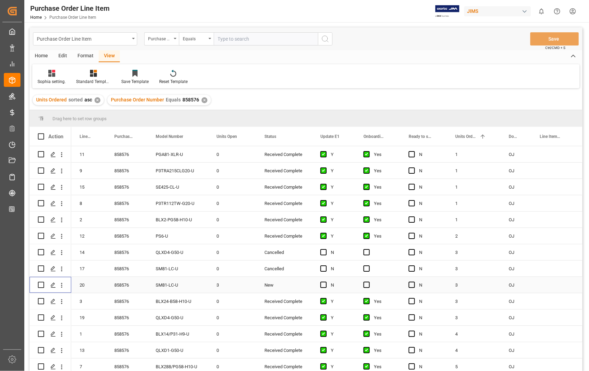
click at [40, 282] on input "Press Space to toggle row selection (unchecked)" at bounding box center [41, 285] width 6 height 6
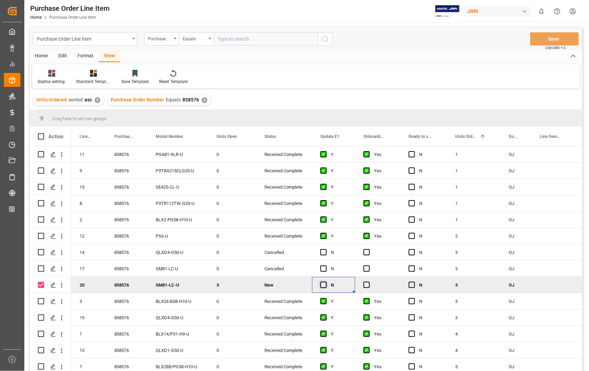
click at [323, 286] on span "Press SPACE to deselect this row." at bounding box center [323, 285] width 6 height 6
click at [325, 282] on input "Press SPACE to deselect this row." at bounding box center [325, 282] width 0 height 0
click at [365, 285] on span "Press SPACE to deselect this row." at bounding box center [366, 285] width 6 height 6
click at [369, 282] on input "Press SPACE to deselect this row." at bounding box center [369, 282] width 0 height 0
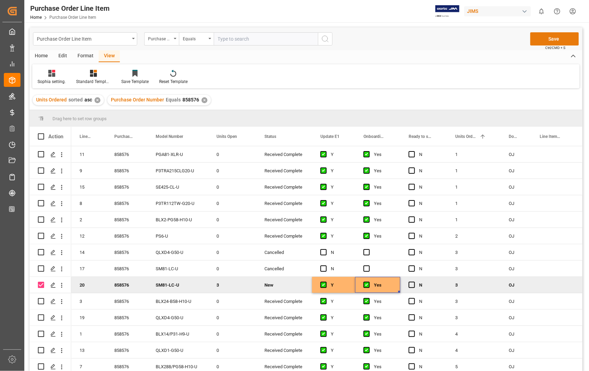
click at [562, 36] on button "Save" at bounding box center [554, 38] width 49 height 13
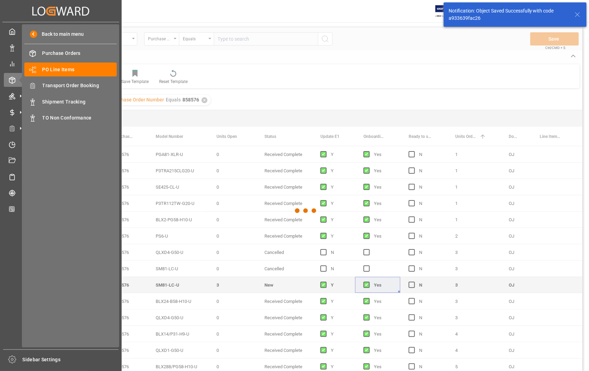
checkbox input "false"
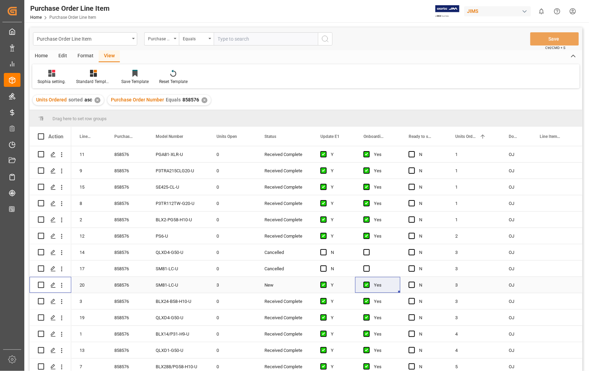
click at [42, 285] on input "Press Space to toggle row selection (unchecked)" at bounding box center [41, 285] width 6 height 6
checkbox input "true"
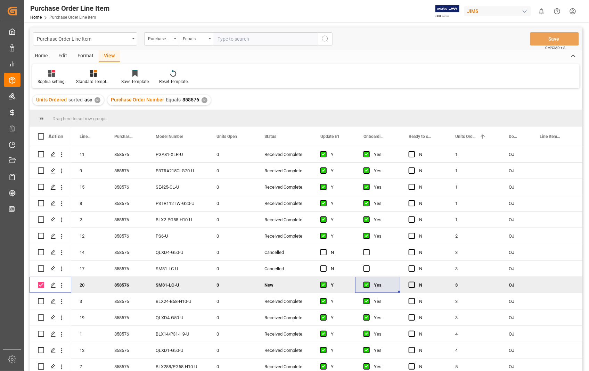
click at [45, 56] on div "Home" at bounding box center [42, 56] width 24 height 12
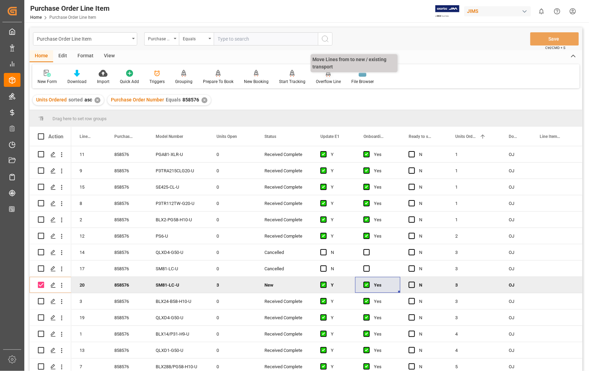
click at [323, 79] on div "Overflow Line" at bounding box center [328, 82] width 25 height 6
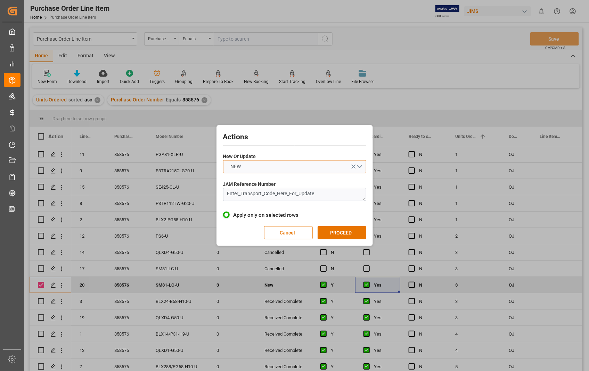
click at [361, 166] on button "NEW" at bounding box center [294, 166] width 143 height 13
click at [228, 181] on div "UPDATE" at bounding box center [294, 183] width 142 height 15
drag, startPoint x: 322, startPoint y: 196, endPoint x: 216, endPoint y: 197, distance: 106.0
click at [216, 197] on div "Actions New Or Update UPDATE JAM Reference Number Enter_Transport_Code_Here_For…" at bounding box center [294, 185] width 156 height 121
paste textarea "22-10996-US"
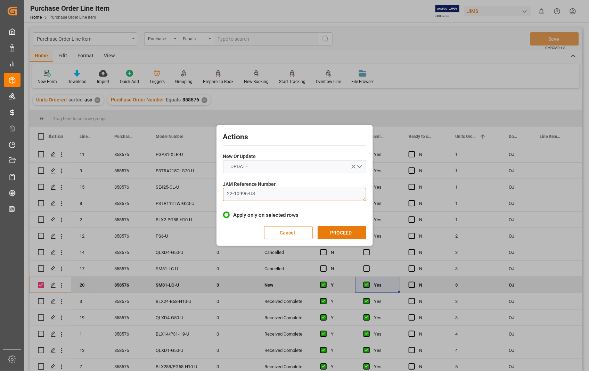
type textarea "22-10996-US"
click at [345, 232] on button "PROCEED" at bounding box center [342, 232] width 49 height 13
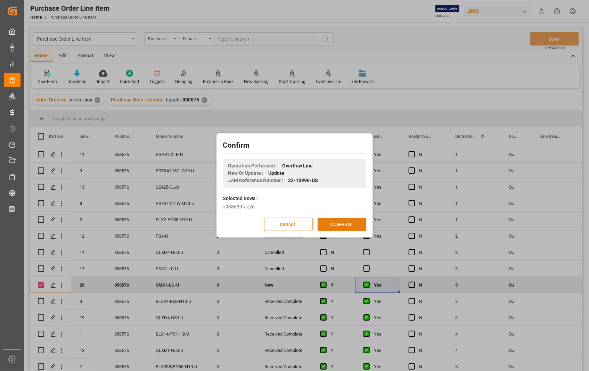
click at [343, 225] on button "CONFIRM" at bounding box center [342, 224] width 49 height 13
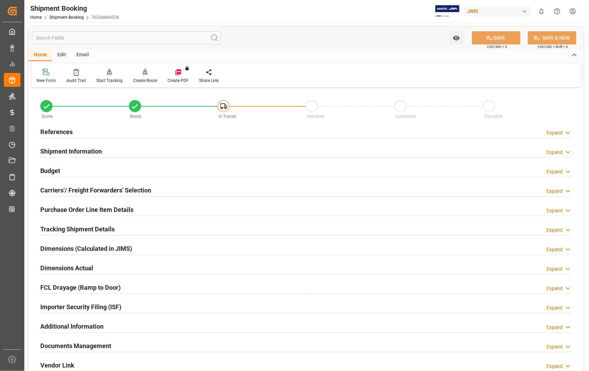
click at [143, 77] on div "Create Route" at bounding box center [145, 80] width 24 height 6
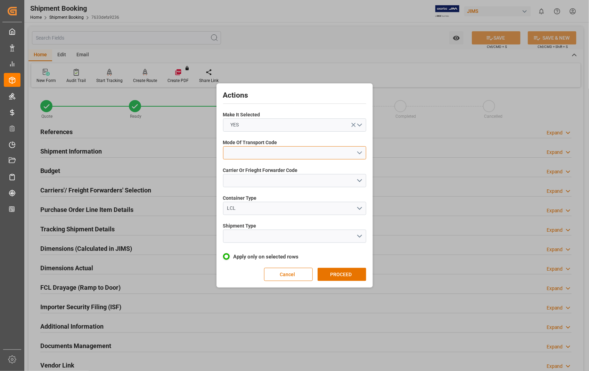
click at [357, 152] on button "open menu" at bounding box center [294, 152] width 143 height 13
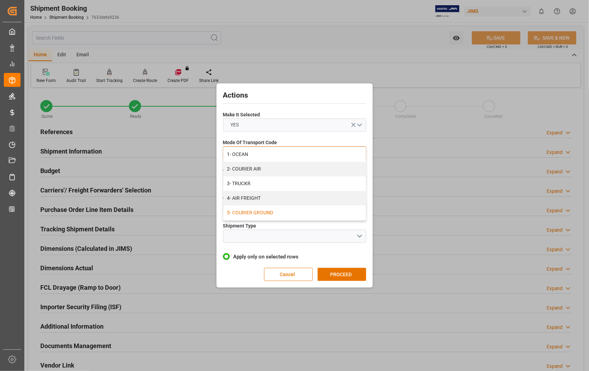
click at [258, 212] on div "5- COURIER GROUND" at bounding box center [294, 213] width 142 height 15
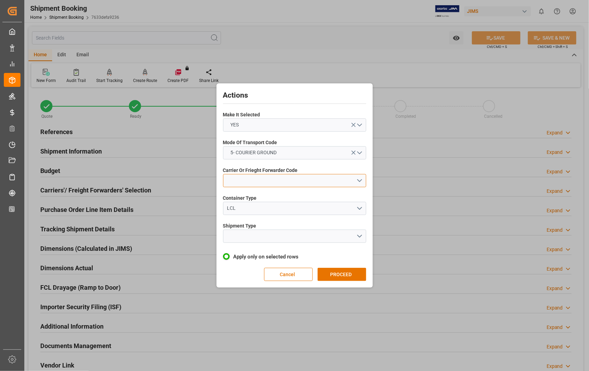
click at [358, 182] on button "open menu" at bounding box center [294, 180] width 143 height 13
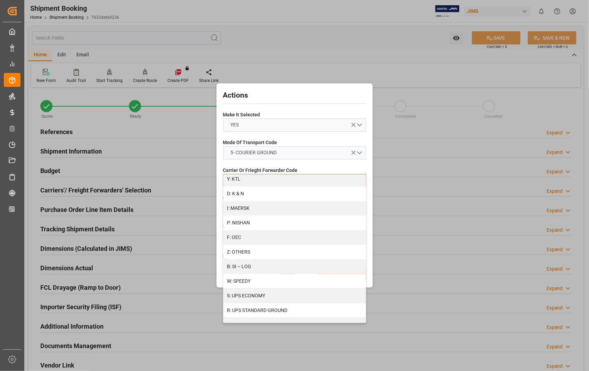
scroll to position [355, 0]
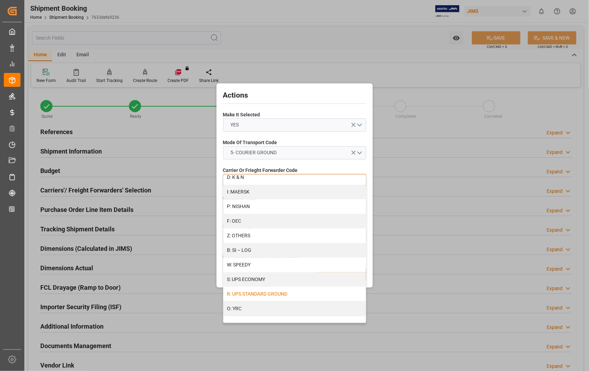
click at [289, 294] on div "R: UPS STANDARD GROUND" at bounding box center [294, 294] width 142 height 15
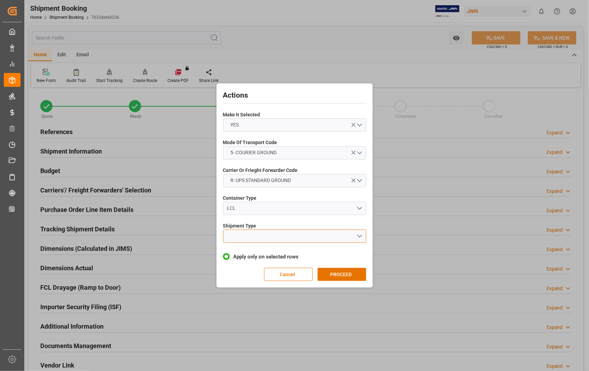
click at [362, 238] on button "open menu" at bounding box center [294, 236] width 143 height 13
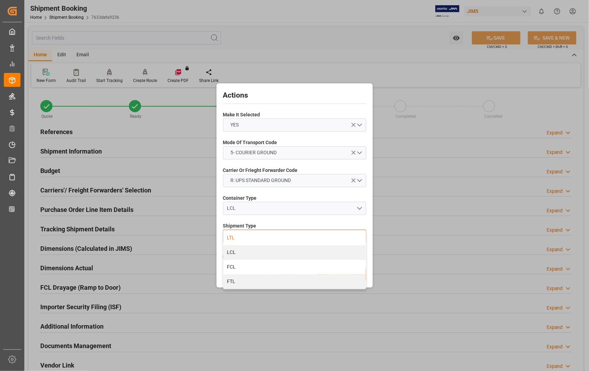
click at [249, 236] on div "LTL" at bounding box center [294, 238] width 142 height 15
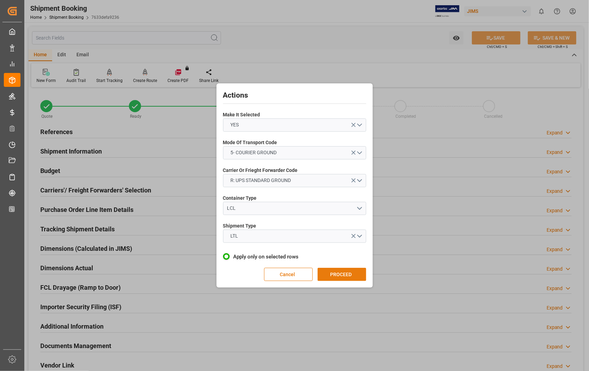
click at [341, 273] on button "PROCEED" at bounding box center [342, 274] width 49 height 13
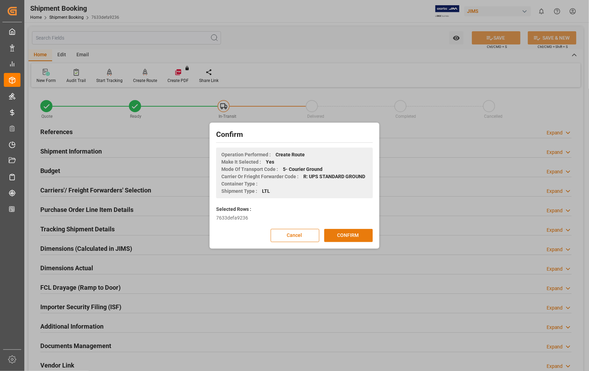
click at [354, 233] on button "CONFIRM" at bounding box center [348, 235] width 49 height 13
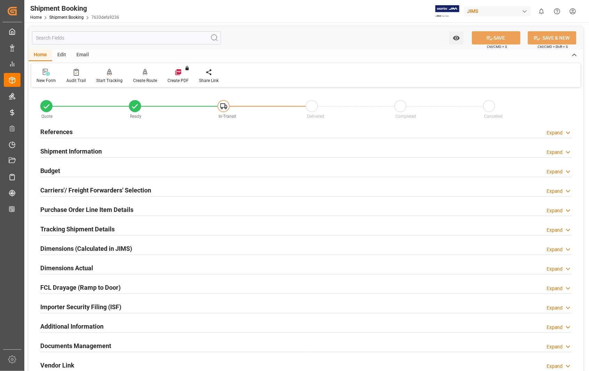
click at [76, 270] on h2 "Dimensions Actual" at bounding box center [66, 267] width 53 height 9
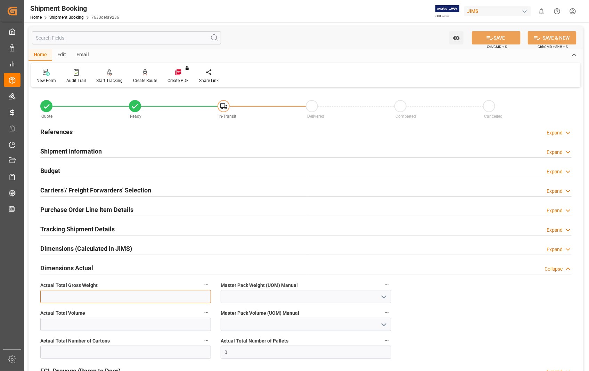
click at [71, 295] on input "text" at bounding box center [125, 296] width 171 height 13
type input "6"
click at [383, 297] on icon "open menu" at bounding box center [384, 297] width 8 height 8
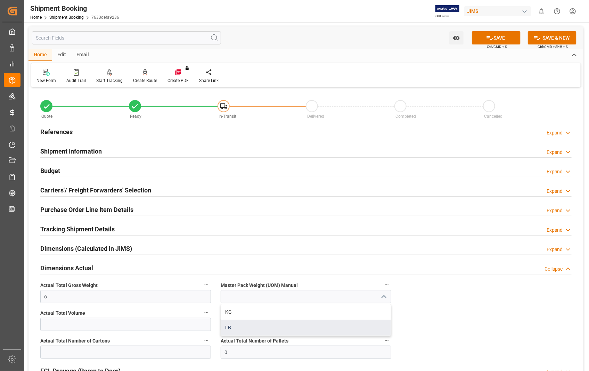
click at [230, 329] on div "LB" at bounding box center [306, 328] width 170 height 16
type input "LB"
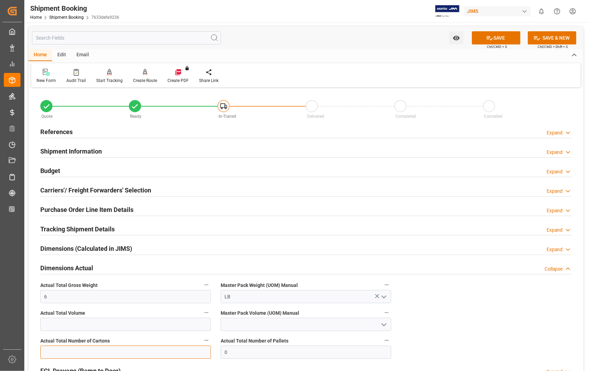
click at [138, 356] on input "text" at bounding box center [125, 352] width 171 height 13
type input "1"
click at [507, 41] on button "SAVE" at bounding box center [496, 37] width 49 height 13
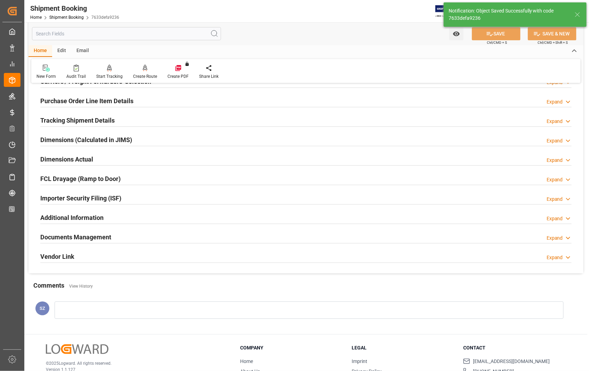
scroll to position [151, 0]
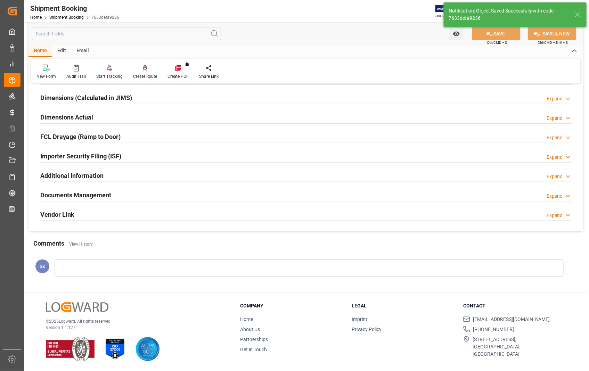
click at [65, 195] on h2 "Documents Management" at bounding box center [75, 194] width 71 height 9
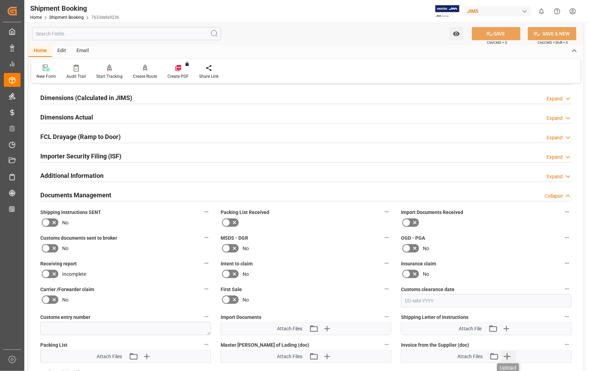
click at [508, 354] on icon "button" at bounding box center [507, 356] width 7 height 7
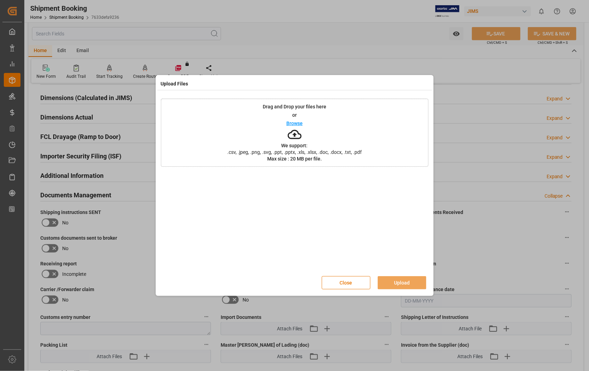
click at [293, 125] on p "Browse" at bounding box center [294, 123] width 16 height 5
click at [401, 284] on button "Upload" at bounding box center [402, 282] width 49 height 13
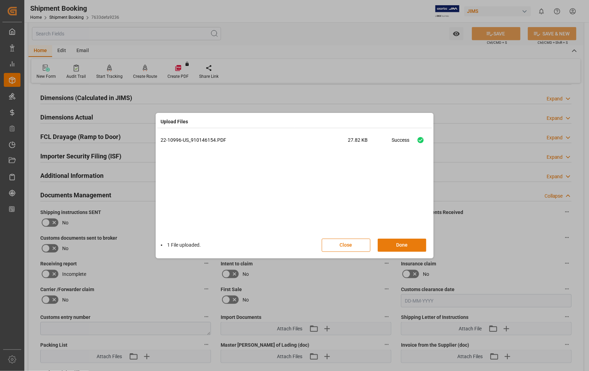
click at [398, 244] on button "Done" at bounding box center [402, 245] width 49 height 13
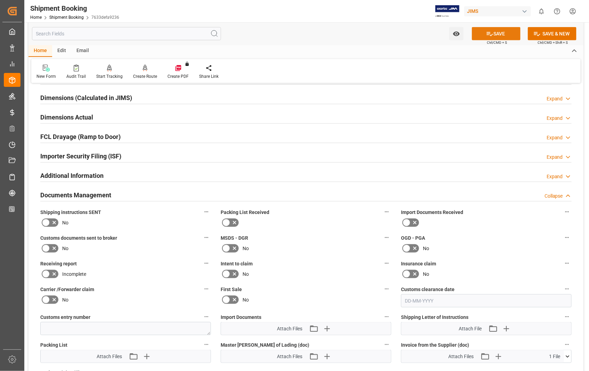
click at [501, 32] on button "SAVE" at bounding box center [496, 33] width 49 height 13
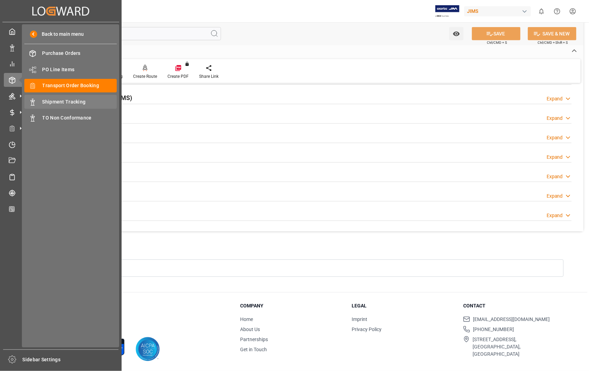
click at [77, 100] on span "Shipment Tracking" at bounding box center [79, 101] width 75 height 7
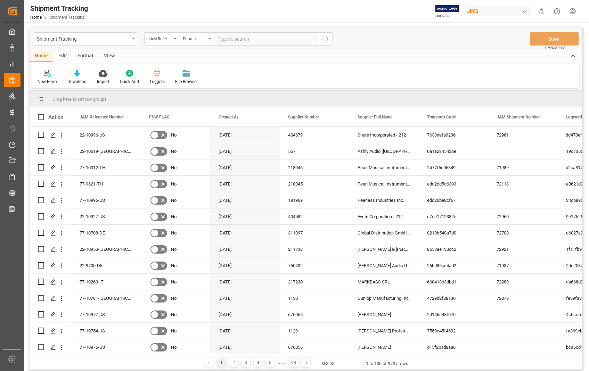
click at [255, 41] on input "text" at bounding box center [266, 38] width 104 height 13
click at [53, 134] on icon "Press SPACE to select this row." at bounding box center [53, 135] width 6 height 6
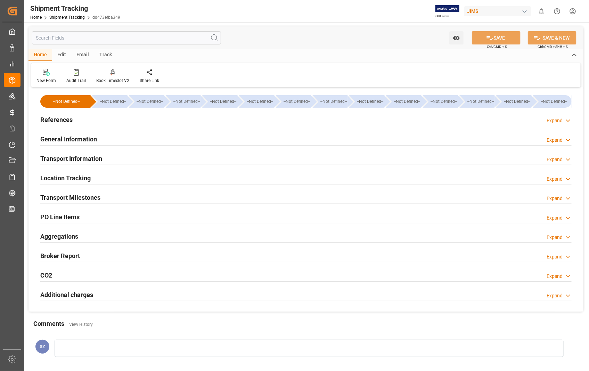
click at [84, 159] on h2 "Transport Information" at bounding box center [71, 158] width 62 height 9
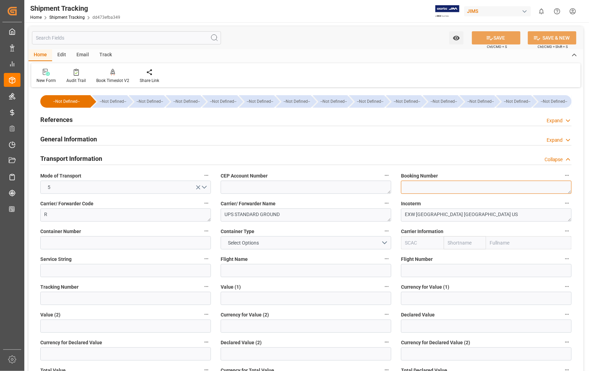
click at [429, 189] on textarea at bounding box center [486, 187] width 171 height 13
paste textarea "1Z6100650397383345"
type textarea "1Z6100650397383345"
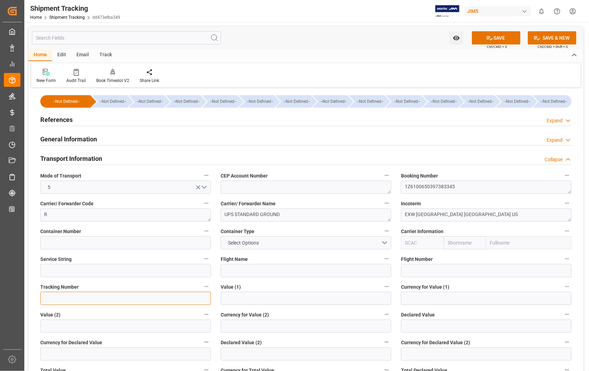
click at [67, 301] on input at bounding box center [125, 298] width 171 height 13
paste input "1Z6100650397383345"
type input "1Z6100650397383345"
click at [498, 33] on button "SAVE" at bounding box center [496, 37] width 49 height 13
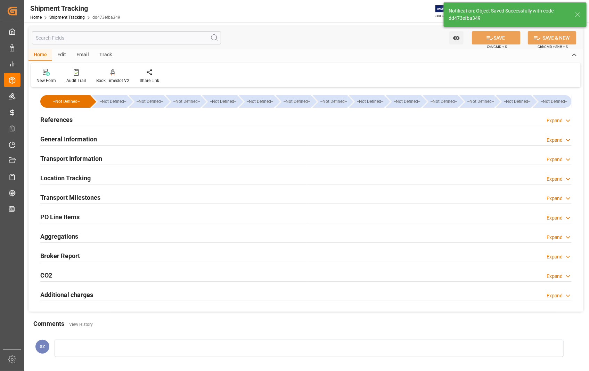
click at [82, 199] on h2 "Transport Milestones" at bounding box center [70, 197] width 60 height 9
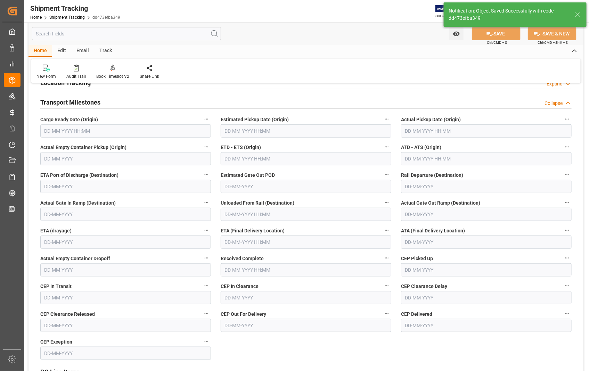
scroll to position [116, 0]
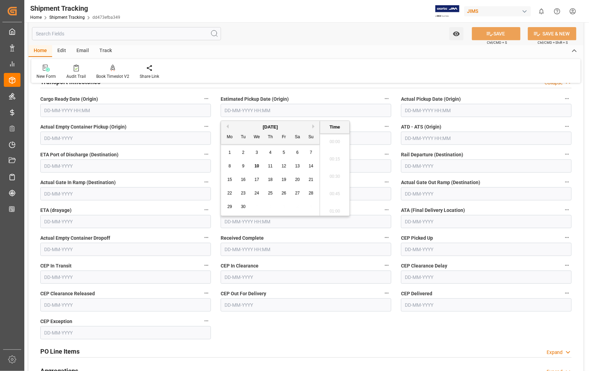
click at [316, 112] on input "text" at bounding box center [306, 110] width 171 height 13
click at [242, 167] on span "9" at bounding box center [243, 166] width 2 height 5
type input "09-09-2025 00:00"
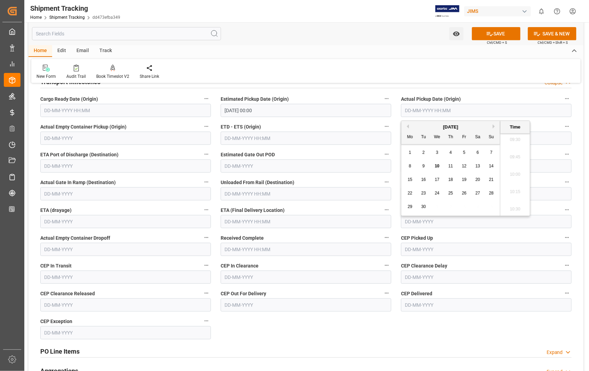
click at [493, 112] on input "text" at bounding box center [486, 110] width 171 height 13
click at [425, 165] on div "9" at bounding box center [423, 166] width 9 height 8
type input "09-09-2025 00:00"
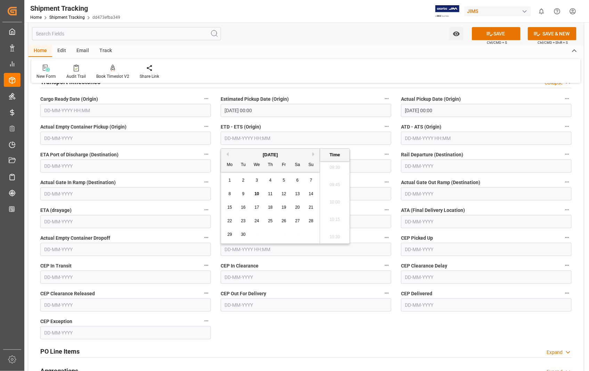
click at [276, 139] on input "text" at bounding box center [306, 138] width 171 height 13
click at [242, 193] on span "9" at bounding box center [243, 193] width 2 height 5
type input "09-09-2025 00:00"
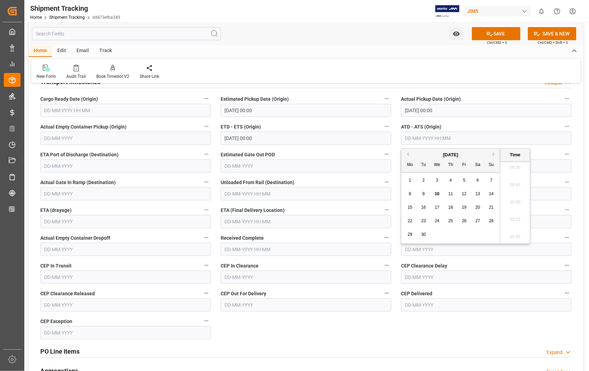
click at [486, 135] on input "text" at bounding box center [486, 138] width 171 height 13
click at [422, 193] on div "9" at bounding box center [423, 194] width 9 height 8
type input "09-09-2025 00:00"
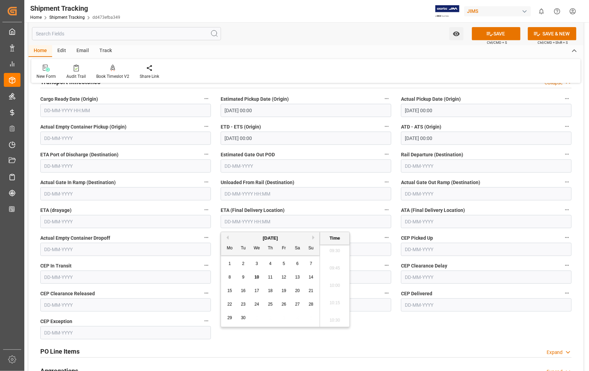
click at [297, 222] on input "text" at bounding box center [306, 221] width 171 height 13
click at [271, 278] on span "11" at bounding box center [270, 277] width 5 height 5
type input "[DATE] 00:00"
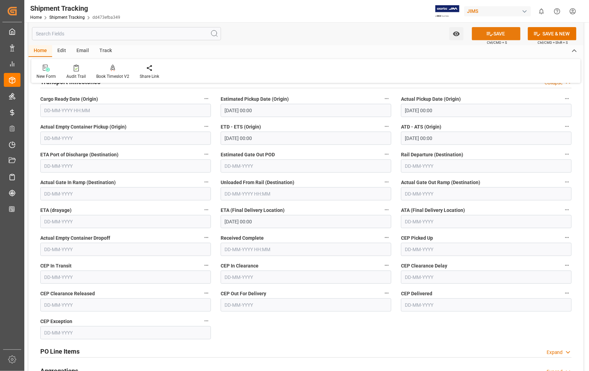
click at [498, 34] on button "SAVE" at bounding box center [496, 33] width 49 height 13
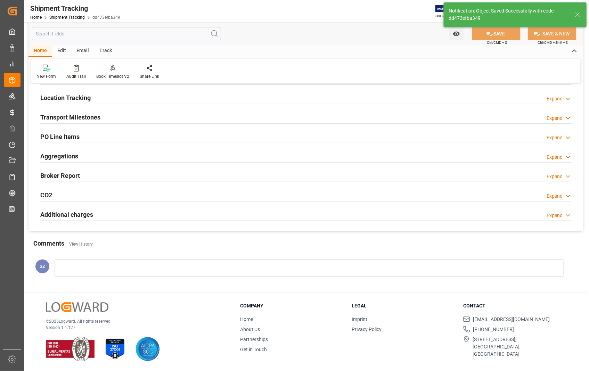
scroll to position [80, 0]
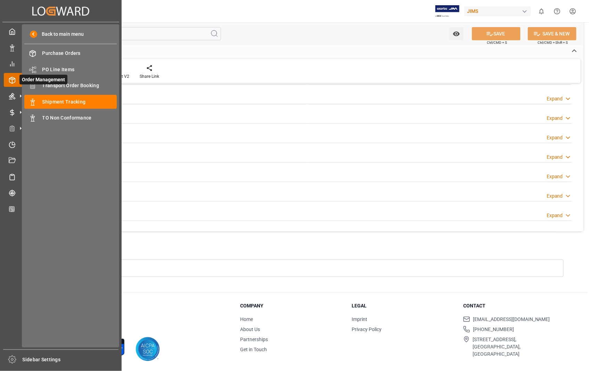
click at [63, 82] on span "Order Management" at bounding box center [43, 80] width 48 height 10
click at [63, 84] on span "Transport Order Booking" at bounding box center [79, 85] width 75 height 7
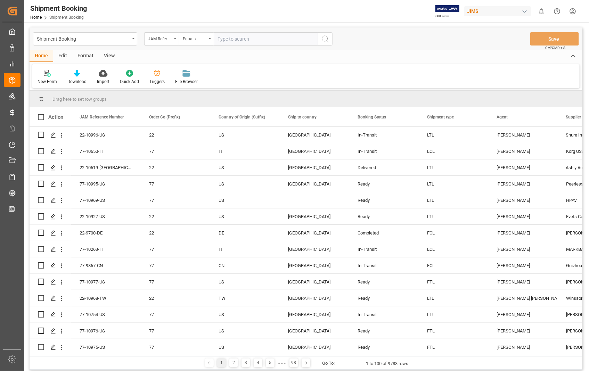
click at [47, 75] on icon at bounding box center [49, 75] width 4 height 4
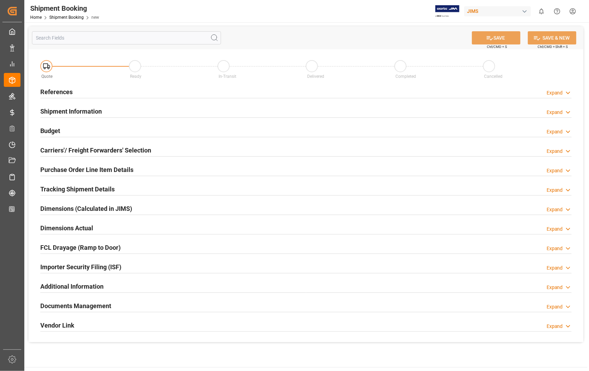
click at [53, 91] on h2 "References" at bounding box center [56, 91] width 32 height 9
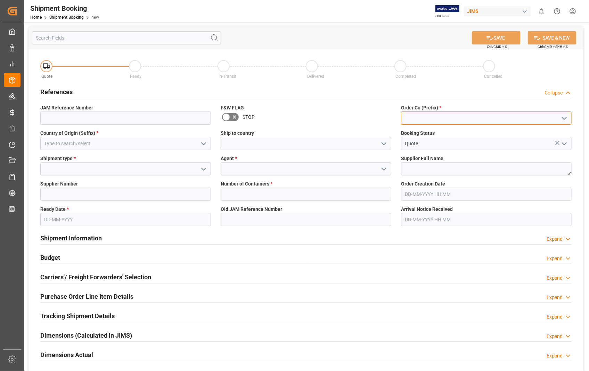
click at [450, 117] on input at bounding box center [486, 118] width 171 height 13
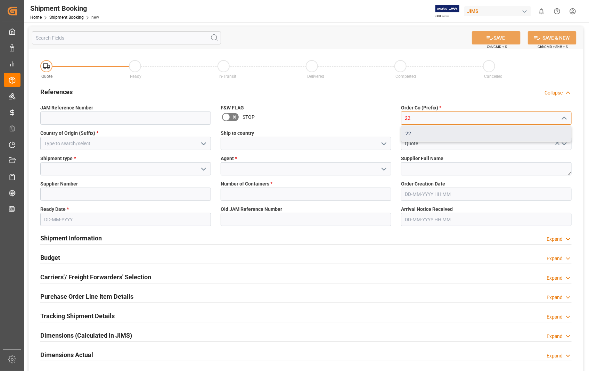
click at [407, 133] on div "22" at bounding box center [486, 134] width 170 height 16
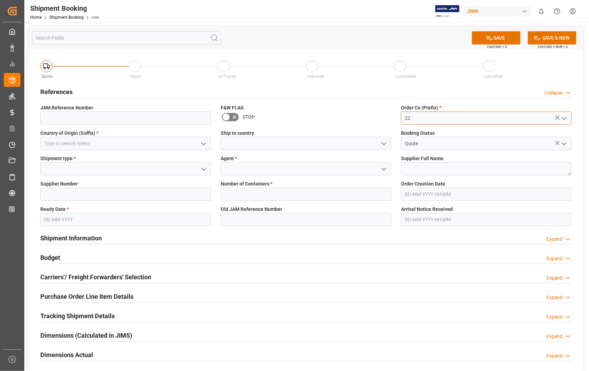
type input "22"
click at [113, 145] on input at bounding box center [125, 143] width 171 height 13
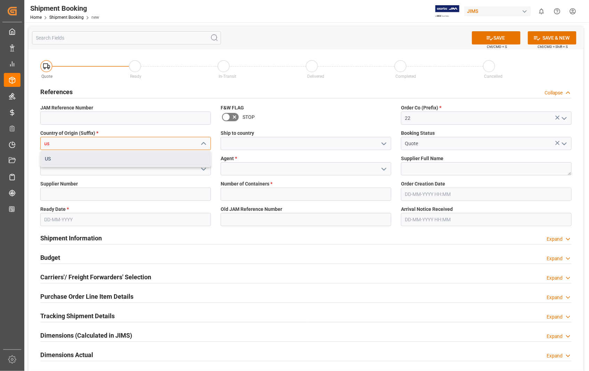
click at [51, 159] on div "US" at bounding box center [126, 159] width 170 height 16
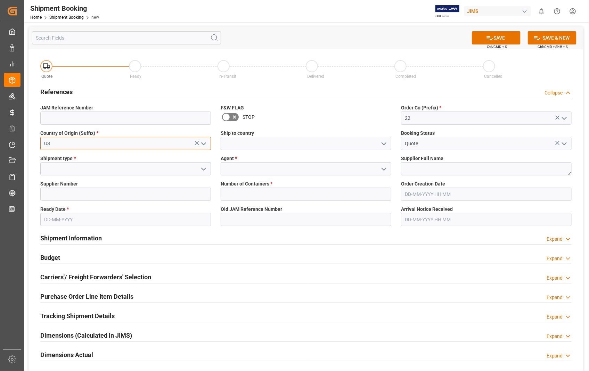
type input "US"
click at [244, 144] on input at bounding box center [306, 143] width 171 height 13
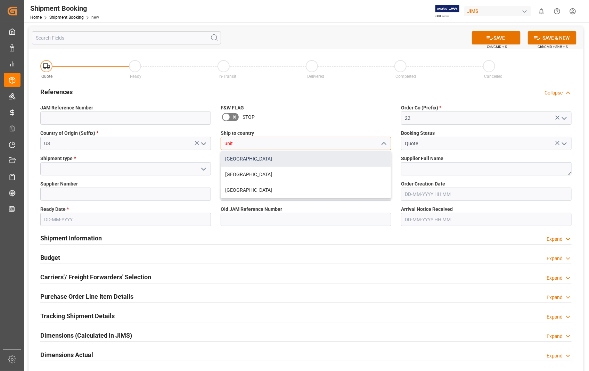
click at [228, 157] on div "[GEOGRAPHIC_DATA]" at bounding box center [306, 159] width 170 height 16
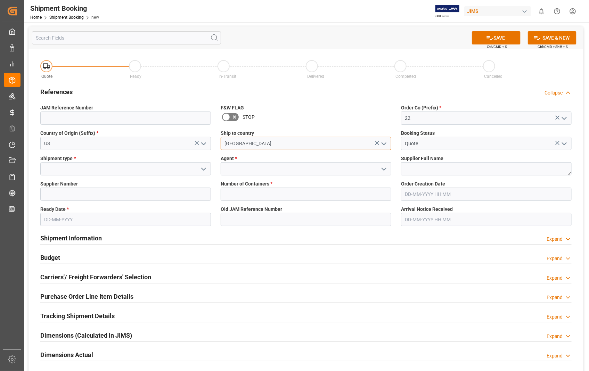
type input "[GEOGRAPHIC_DATA]"
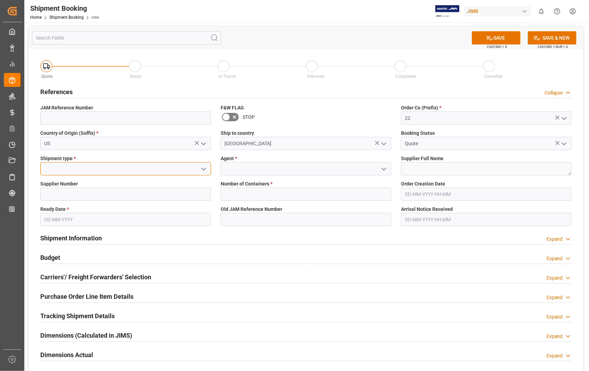
click at [89, 168] on input at bounding box center [125, 168] width 171 height 13
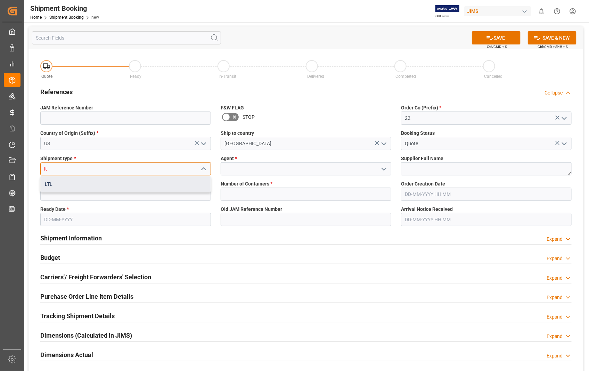
click at [53, 184] on div "LTL" at bounding box center [126, 184] width 170 height 16
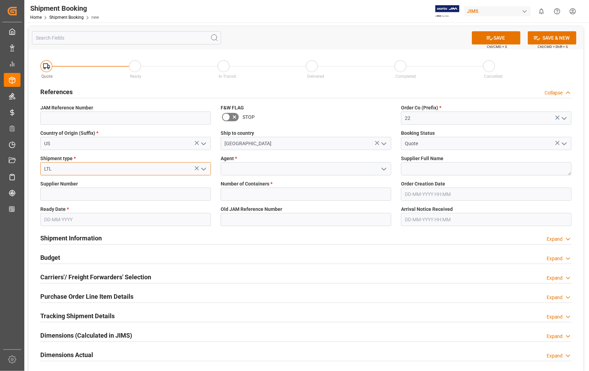
type input "LTL"
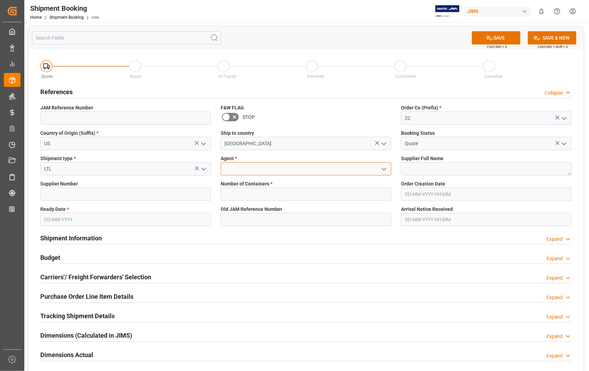
click at [251, 169] on input at bounding box center [306, 168] width 171 height 13
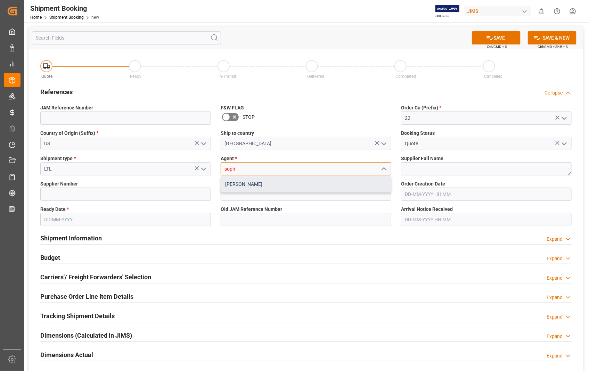
click at [257, 184] on div "[PERSON_NAME]" at bounding box center [306, 184] width 170 height 16
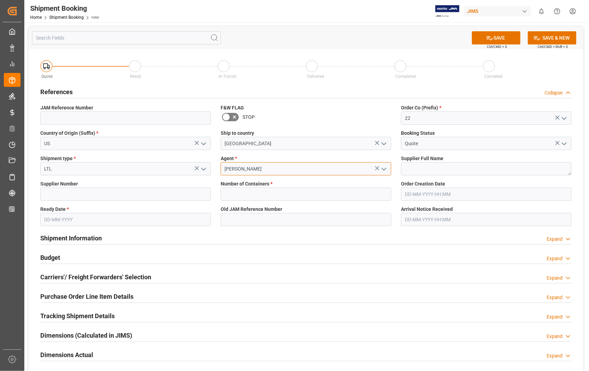
type input "[PERSON_NAME]"
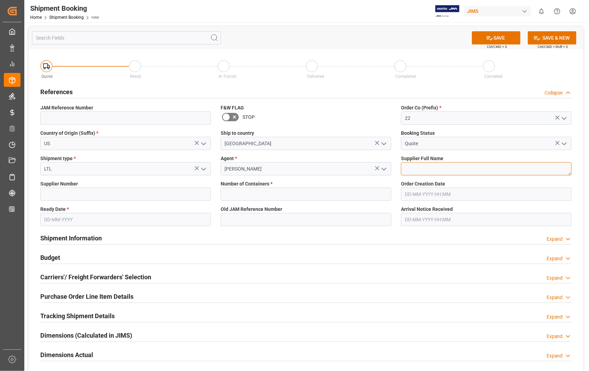
click at [424, 167] on textarea at bounding box center [486, 168] width 171 height 13
paste textarea "Sennheiser Electronic Corporat"
type textarea "Sennheiser Electronic Corporat"
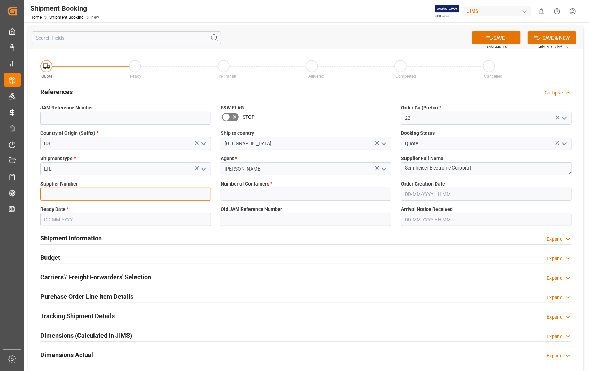
click at [102, 189] on input at bounding box center [125, 194] width 171 height 13
type input "404677"
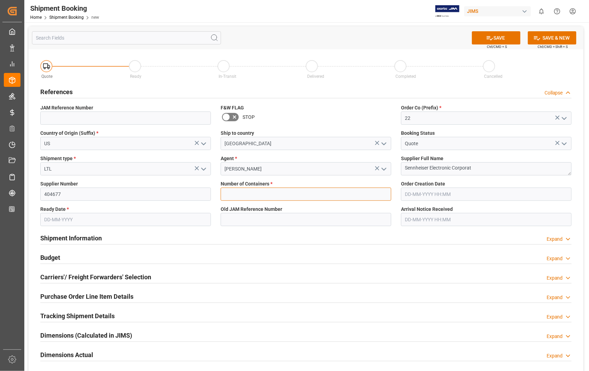
click at [277, 197] on input "text" at bounding box center [306, 194] width 171 height 13
type input "0"
type input "22-10927-US"
type input "11-08-2025 18:31"
type input "04-09-2025"
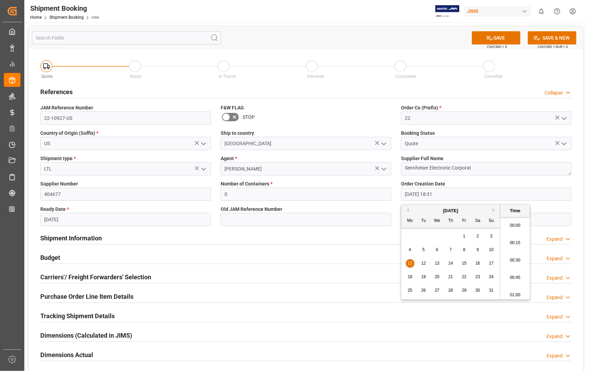
scroll to position [1253, 0]
drag, startPoint x: 447, startPoint y: 193, endPoint x: 399, endPoint y: 195, distance: 48.0
click at [399, 195] on div "Order Creation Date 11-08-2025 18:31" at bounding box center [486, 190] width 180 height 25
click at [407, 210] on button "Previous Month" at bounding box center [407, 210] width 4 height 4
click at [424, 290] on span "29" at bounding box center [423, 290] width 5 height 5
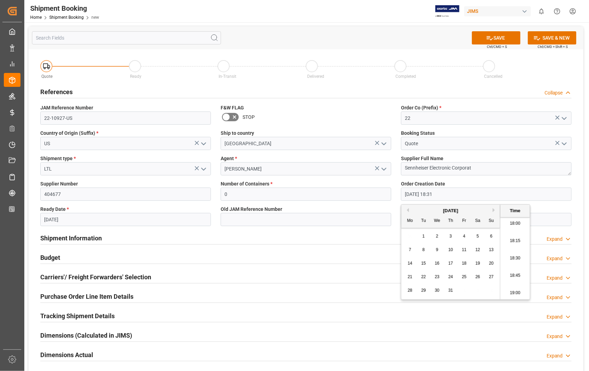
type input "29-07-2025 18:31"
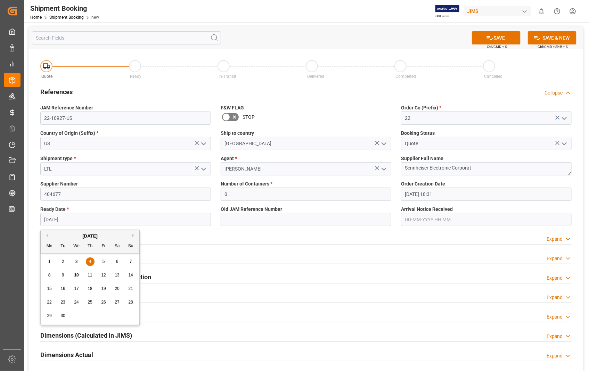
click at [94, 220] on input "04-09-2025" at bounding box center [125, 219] width 171 height 13
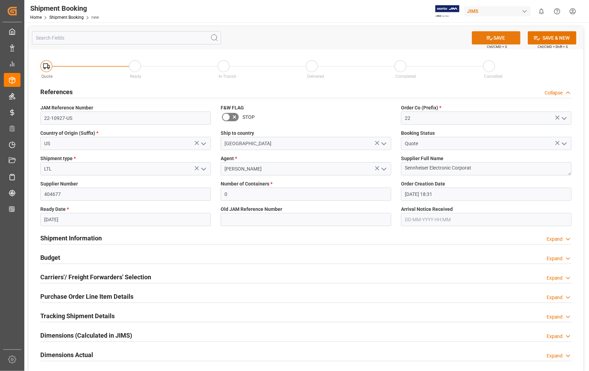
click at [505, 36] on button "SAVE" at bounding box center [496, 37] width 49 height 13
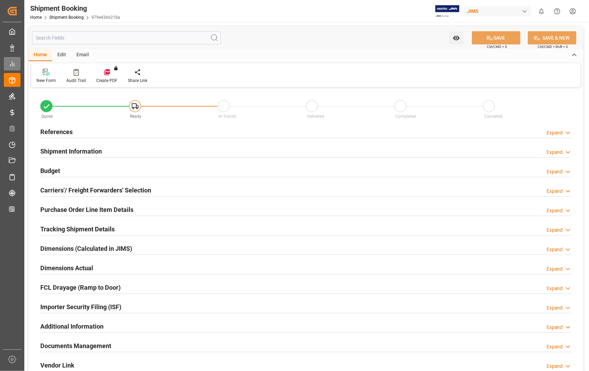
type input "0"
type input "[DATE] 18:31"
click at [63, 129] on h2 "References" at bounding box center [56, 131] width 32 height 9
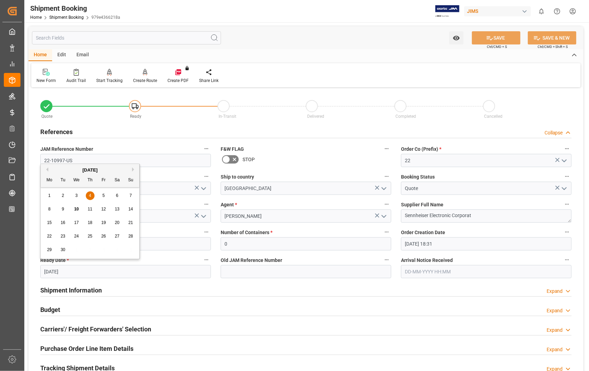
click at [90, 272] on input "[DATE]" at bounding box center [125, 271] width 171 height 13
click at [64, 210] on span "9" at bounding box center [63, 209] width 2 height 5
type input "[DATE]"
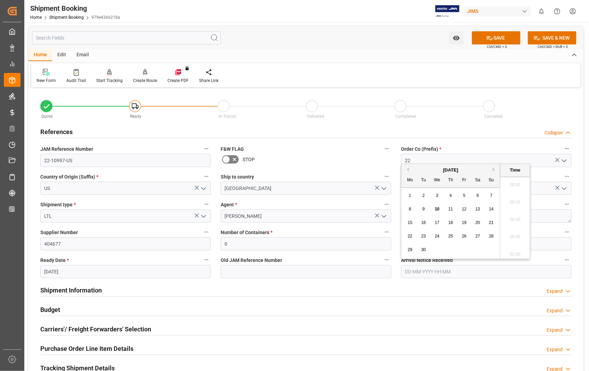
click at [480, 271] on input "text" at bounding box center [486, 271] width 171 height 13
click at [451, 207] on span "11" at bounding box center [450, 209] width 5 height 5
type input "[DATE] 00:00"
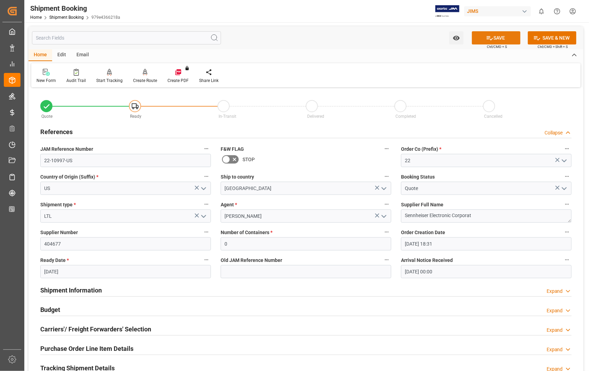
click at [504, 37] on button "SAVE" at bounding box center [496, 37] width 49 height 13
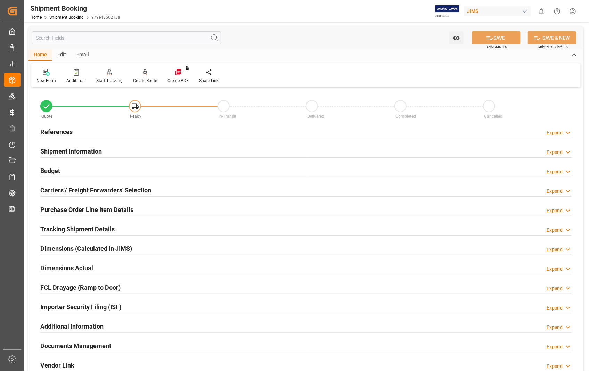
click at [91, 189] on h2 "Carriers'/ Freight Forwarders' Selection" at bounding box center [95, 190] width 111 height 9
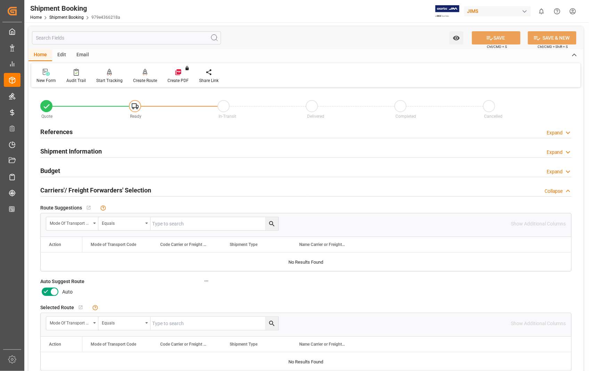
click at [52, 291] on icon at bounding box center [54, 292] width 8 height 8
click at [0, 0] on input "checkbox" at bounding box center [0, 0] width 0 height 0
click at [496, 38] on button "SAVE" at bounding box center [496, 37] width 49 height 13
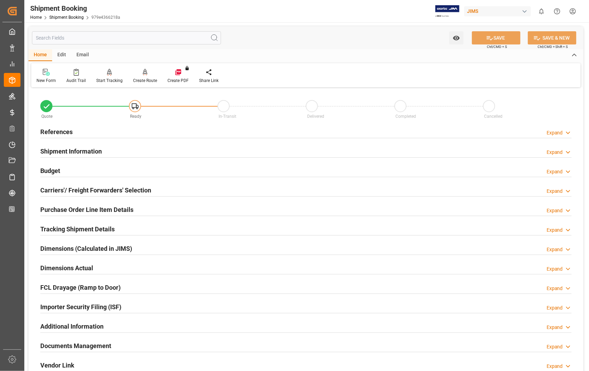
click at [61, 132] on h2 "References" at bounding box center [56, 131] width 32 height 9
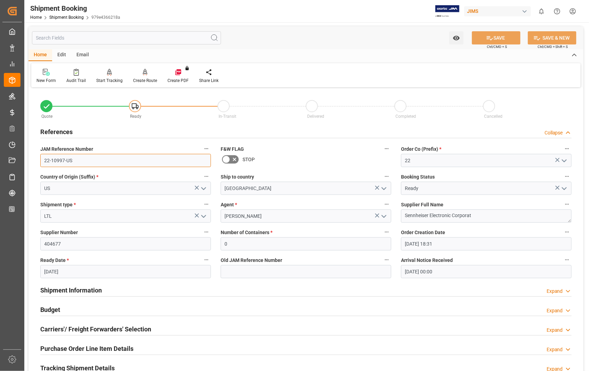
drag, startPoint x: 73, startPoint y: 163, endPoint x: 43, endPoint y: 164, distance: 30.6
click at [43, 164] on input "22-10997-US" at bounding box center [125, 160] width 171 height 13
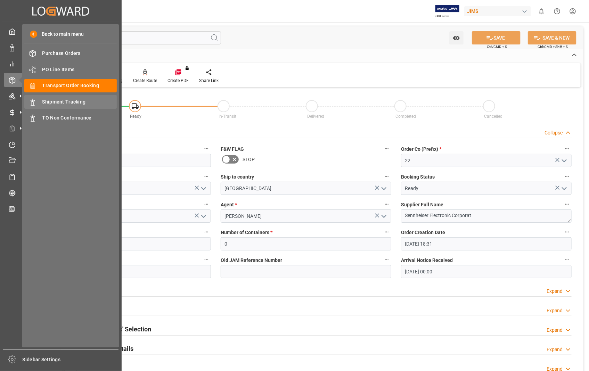
click at [53, 98] on span "Shipment Tracking" at bounding box center [79, 101] width 75 height 7
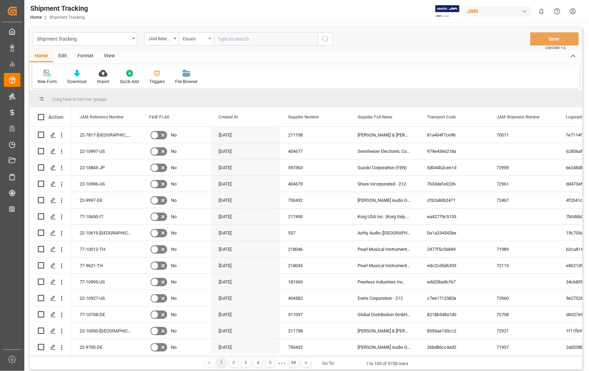
click at [261, 38] on input "text" at bounding box center [266, 38] width 104 height 13
paste input "22-10997-US"
type input "22-10997-US"
click at [324, 37] on icon "search button" at bounding box center [325, 39] width 8 height 8
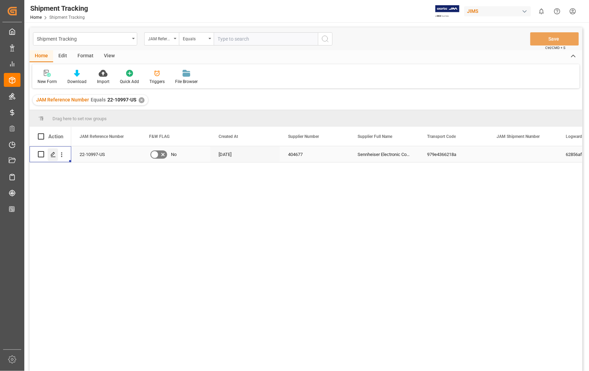
click at [54, 154] on icon "Press SPACE to select this row." at bounding box center [53, 155] width 6 height 6
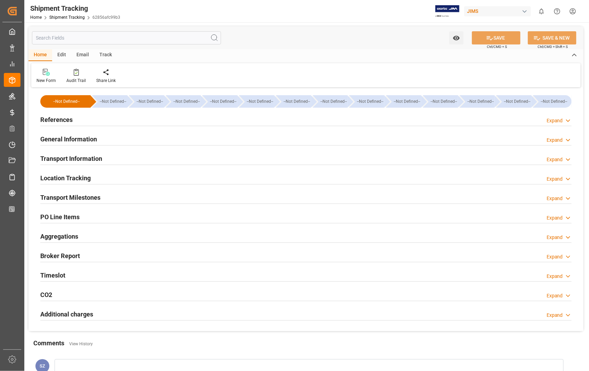
type input "10-09-2025"
click at [59, 120] on h2 "References" at bounding box center [56, 119] width 32 height 9
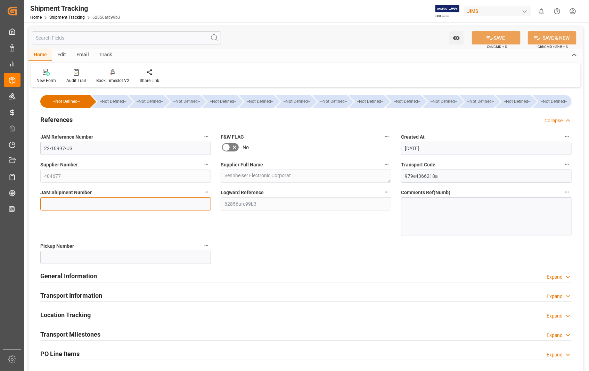
click at [103, 204] on input at bounding box center [125, 203] width 171 height 13
paste input "72962"
type input "72962"
click at [498, 40] on button "SAVE" at bounding box center [496, 37] width 49 height 13
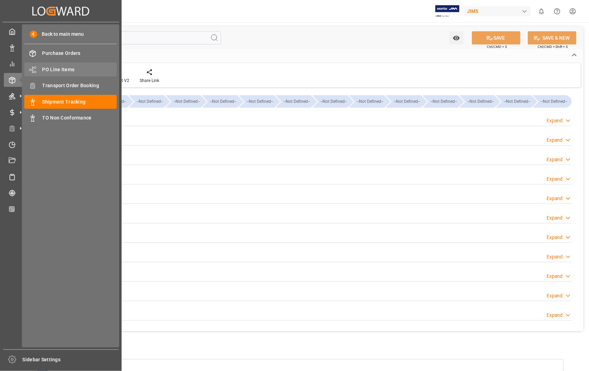
click at [69, 67] on span "PO Line Items" at bounding box center [79, 69] width 75 height 7
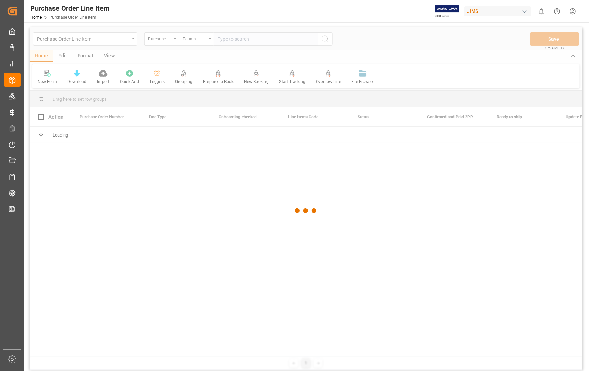
click at [262, 40] on div at bounding box center [306, 210] width 553 height 367
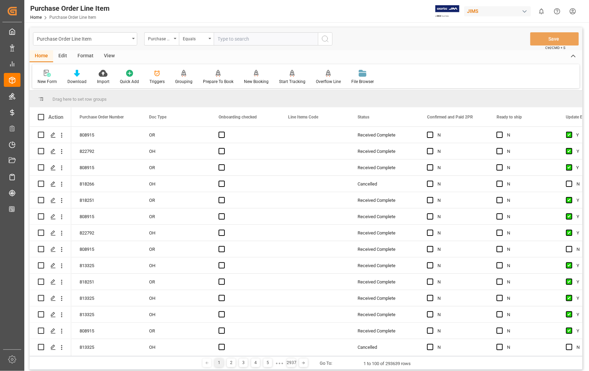
click at [262, 40] on input "text" at bounding box center [266, 38] width 104 height 13
type input "860294"
click at [326, 38] on icon "search button" at bounding box center [325, 39] width 8 height 8
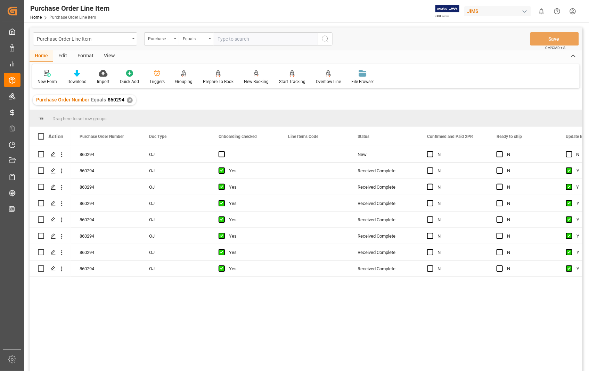
click at [108, 55] on div "View" at bounding box center [109, 56] width 21 height 12
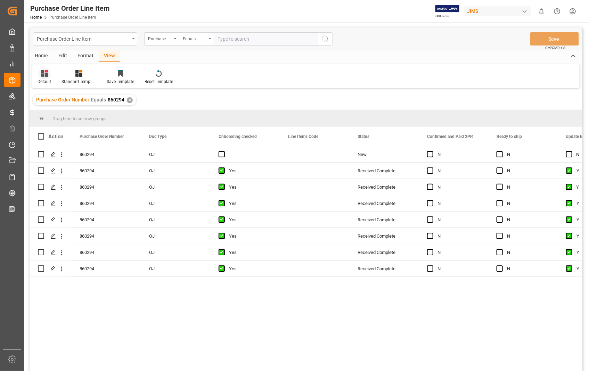
click at [42, 79] on div "Default" at bounding box center [45, 82] width 14 height 6
click at [56, 113] on div "Sophia setting." at bounding box center [71, 112] width 61 height 7
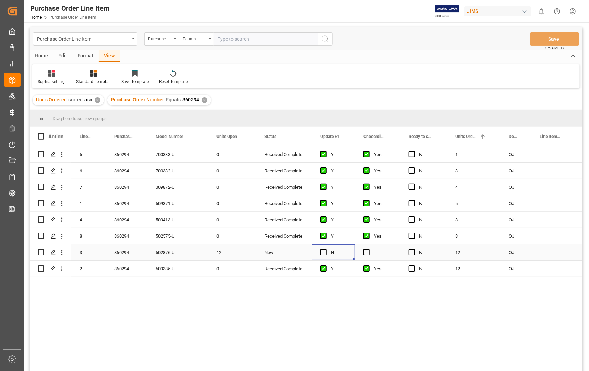
click at [321, 255] on div "Press SPACE to select this row." at bounding box center [325, 253] width 10 height 16
click at [324, 253] on span "Press SPACE to select this row." at bounding box center [323, 252] width 6 height 6
click at [325, 249] on input "Press SPACE to select this row." at bounding box center [325, 249] width 0 height 0
click at [365, 251] on span "Press SPACE to select this row." at bounding box center [366, 252] width 6 height 6
click at [369, 249] on input "Press SPACE to select this row." at bounding box center [369, 249] width 0 height 0
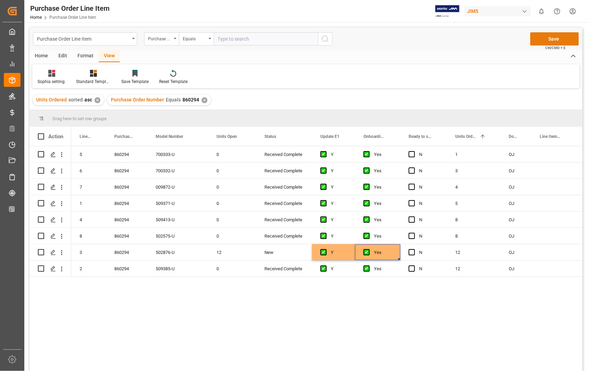
click at [551, 35] on button "Save" at bounding box center [554, 38] width 49 height 13
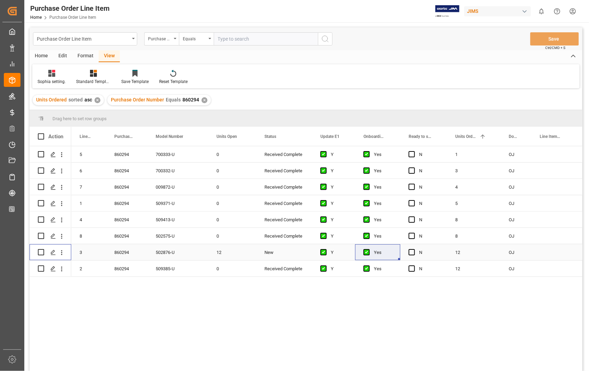
click at [40, 250] on input "Press Space to toggle row selection (unchecked)" at bounding box center [41, 252] width 6 height 6
checkbox input "true"
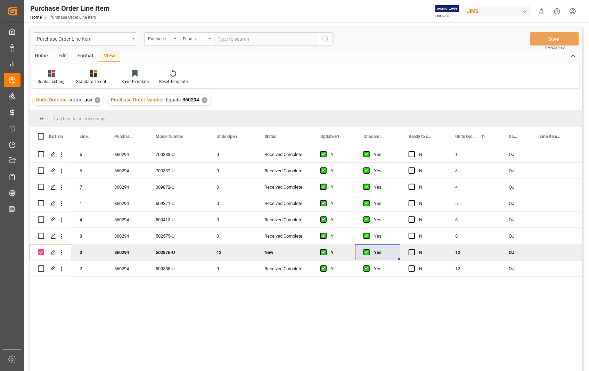
click at [42, 58] on div "Home" at bounding box center [42, 56] width 24 height 12
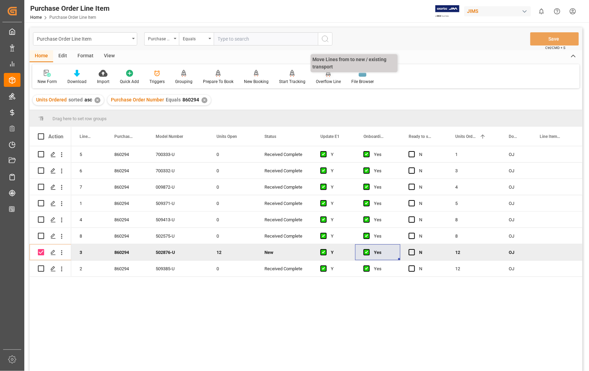
click at [329, 82] on div "Overflow Line" at bounding box center [328, 82] width 25 height 6
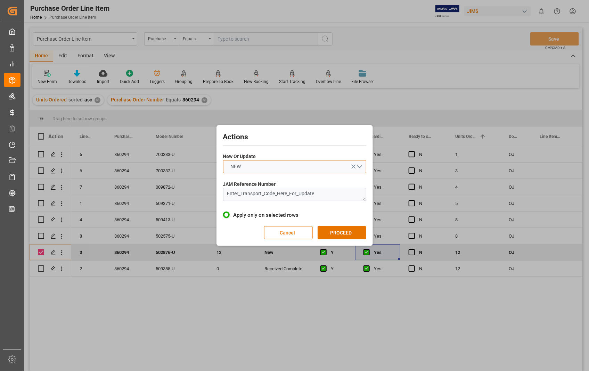
click at [361, 167] on button "NEW" at bounding box center [294, 166] width 143 height 13
click at [253, 183] on div "UPDATE" at bounding box center [294, 183] width 142 height 15
drag, startPoint x: 320, startPoint y: 193, endPoint x: 203, endPoint y: 197, distance: 116.4
click at [203, 197] on div "Actions New Or Update UPDATE JAM Reference Number Enter_Transport_Code_Here_For…" at bounding box center [294, 185] width 589 height 371
paste textarea "22-10997-US"
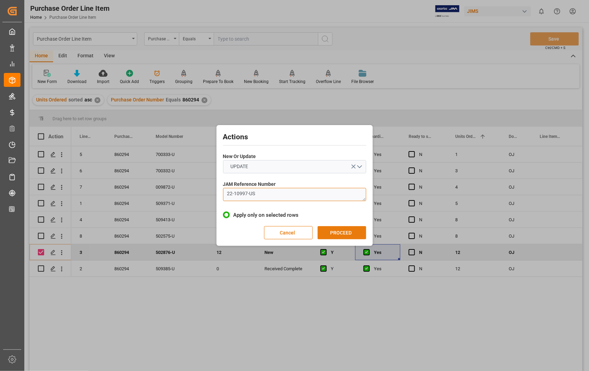
type textarea "22-10997-US"
click at [335, 232] on button "PROCEED" at bounding box center [342, 232] width 49 height 13
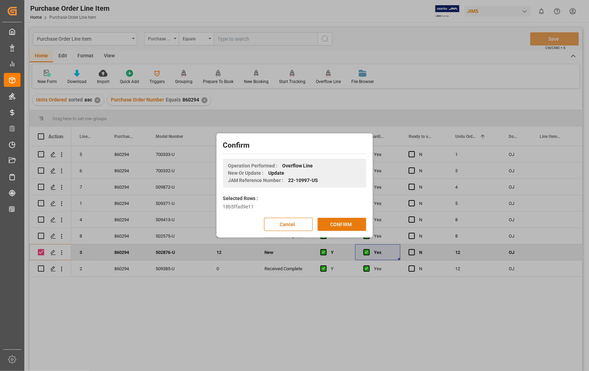
click at [338, 224] on button "CONFIRM" at bounding box center [342, 224] width 49 height 13
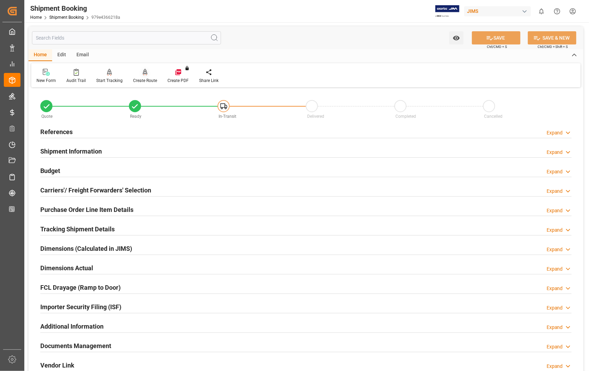
click at [146, 81] on div "Create Route" at bounding box center [145, 80] width 24 height 6
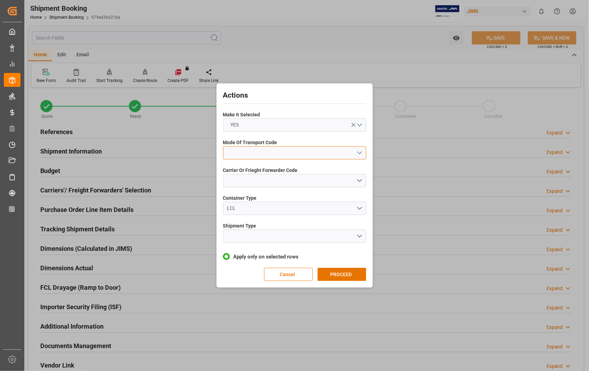
click at [361, 153] on button "open menu" at bounding box center [294, 152] width 143 height 13
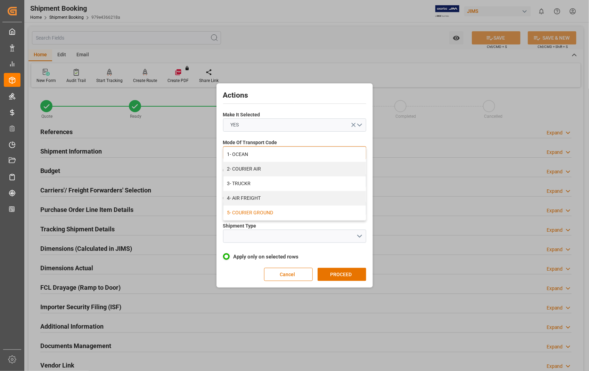
click at [287, 212] on div "5- COURIER GROUND" at bounding box center [294, 213] width 142 height 15
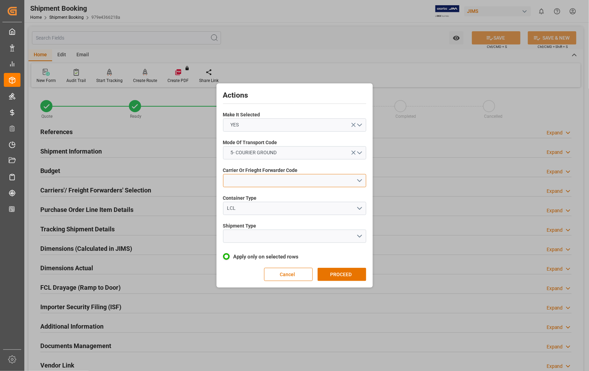
click at [362, 181] on button "open menu" at bounding box center [294, 180] width 143 height 13
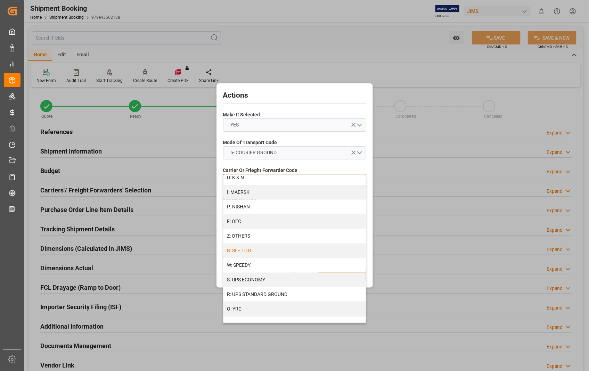
scroll to position [355, 0]
click at [270, 294] on div "R: UPS STANDARD GROUND" at bounding box center [294, 294] width 142 height 15
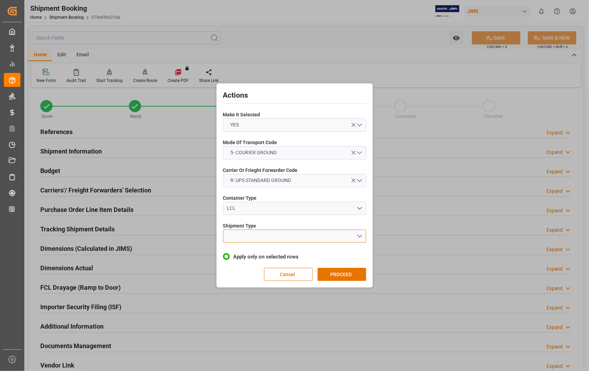
click at [358, 236] on button "open menu" at bounding box center [294, 236] width 143 height 13
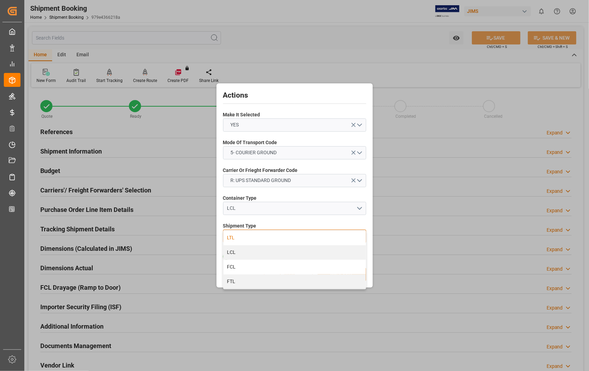
click at [233, 236] on div "LTL" at bounding box center [294, 238] width 142 height 15
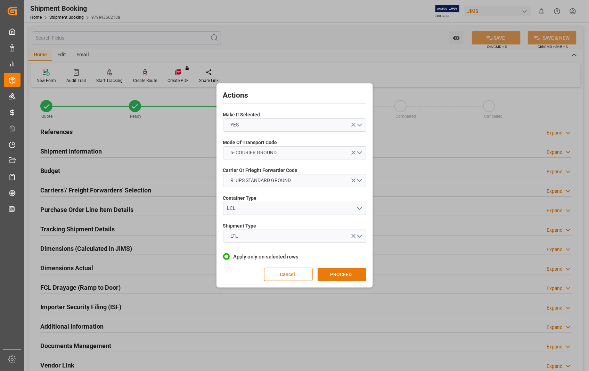
click at [338, 275] on button "PROCEED" at bounding box center [342, 274] width 49 height 13
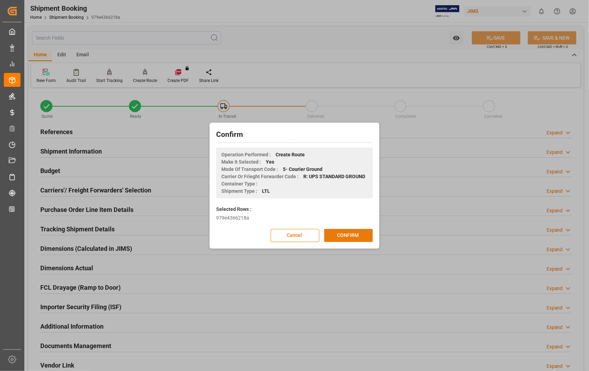
click at [339, 234] on button "CONFIRM" at bounding box center [348, 235] width 49 height 13
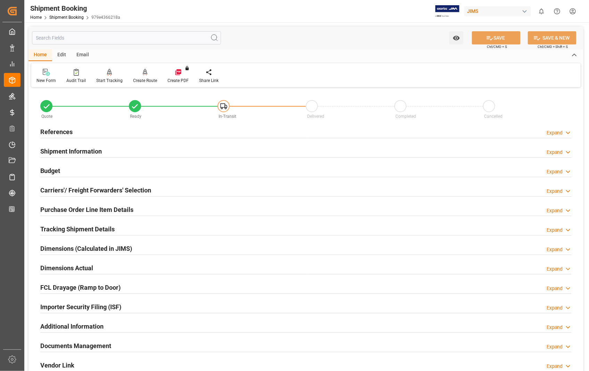
click at [75, 269] on h2 "Dimensions Actual" at bounding box center [66, 267] width 53 height 9
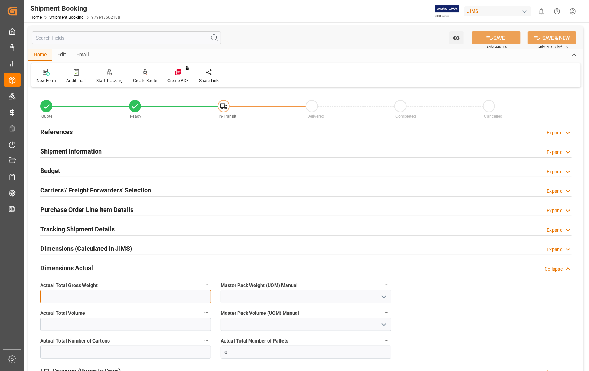
click at [81, 300] on input "text" at bounding box center [125, 296] width 171 height 13
type input "15"
click at [383, 296] on icon "open menu" at bounding box center [384, 297] width 8 height 8
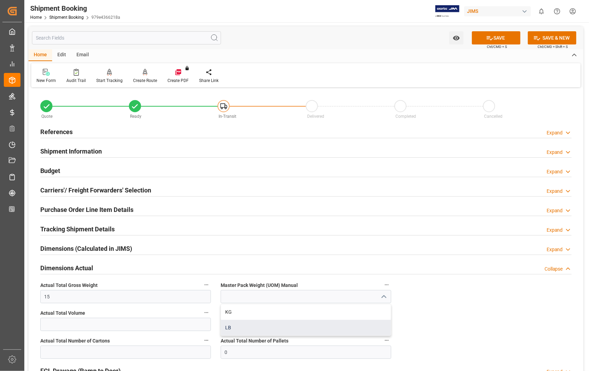
click at [237, 327] on div "LB" at bounding box center [306, 328] width 170 height 16
type input "LB"
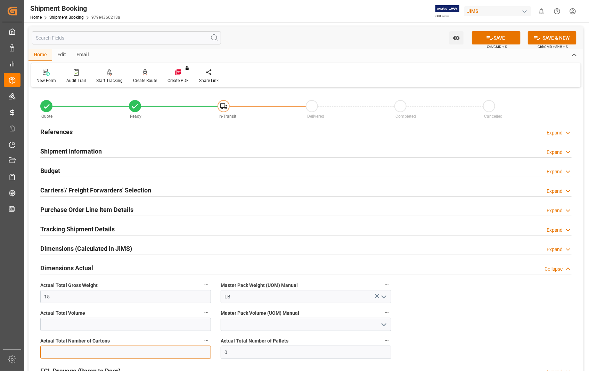
click at [120, 352] on input "text" at bounding box center [125, 352] width 171 height 13
type input "3"
click at [496, 41] on button "SAVE" at bounding box center [496, 37] width 49 height 13
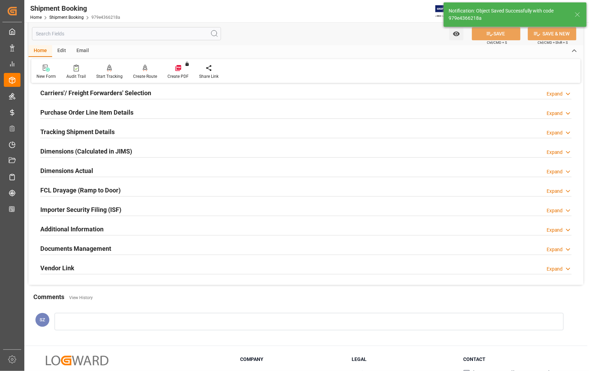
scroll to position [116, 0]
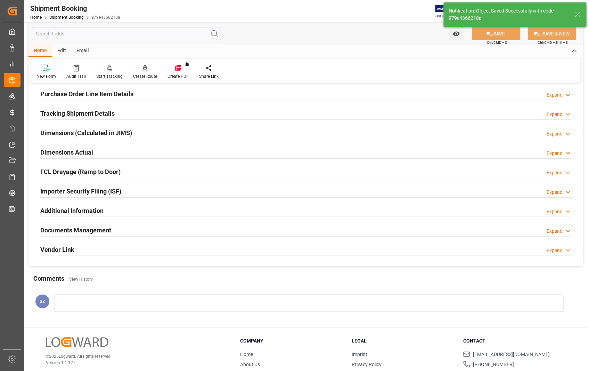
click at [77, 231] on h2 "Documents Management" at bounding box center [75, 229] width 71 height 9
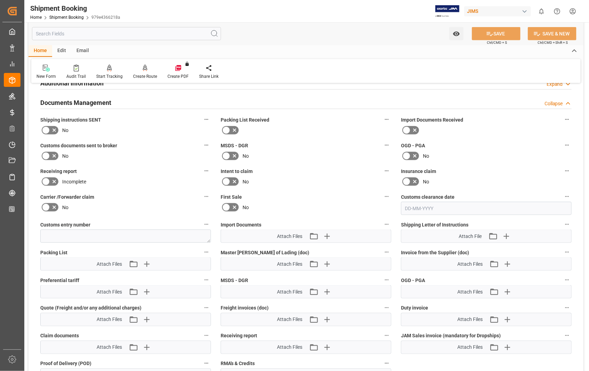
scroll to position [308, 0]
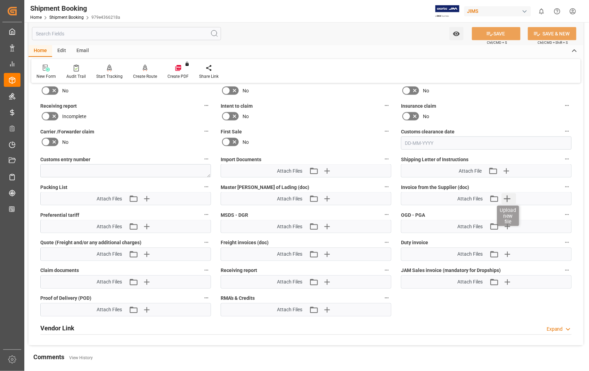
click at [506, 197] on icon "button" at bounding box center [507, 199] width 7 height 7
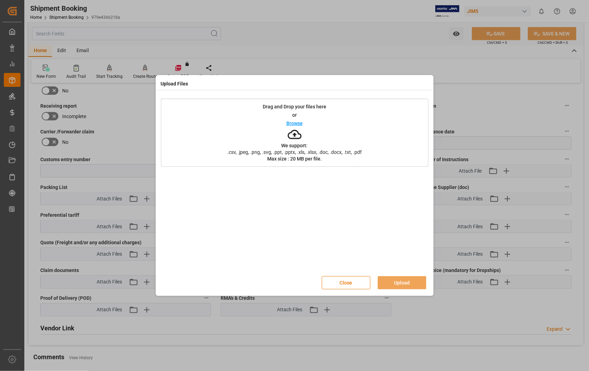
click at [291, 123] on p "Browse" at bounding box center [294, 123] width 16 height 5
click at [404, 280] on button "Upload" at bounding box center [402, 282] width 49 height 13
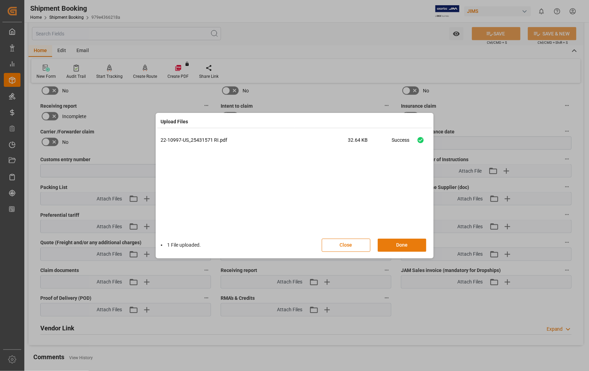
click at [398, 247] on button "Done" at bounding box center [402, 245] width 49 height 13
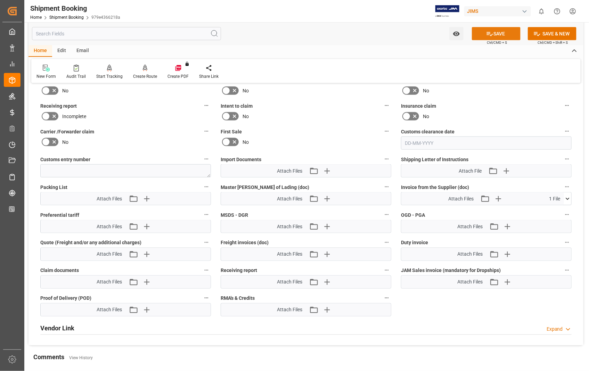
click at [498, 33] on button "SAVE" at bounding box center [496, 33] width 49 height 13
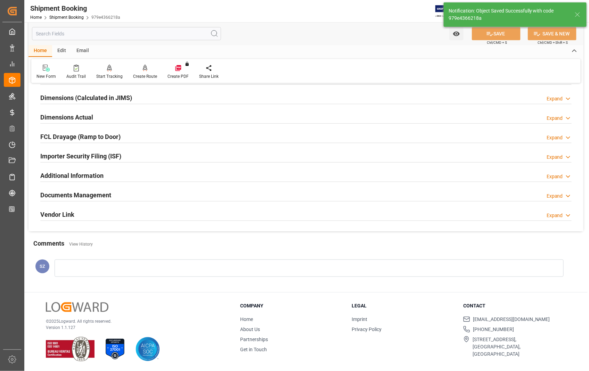
scroll to position [151, 0]
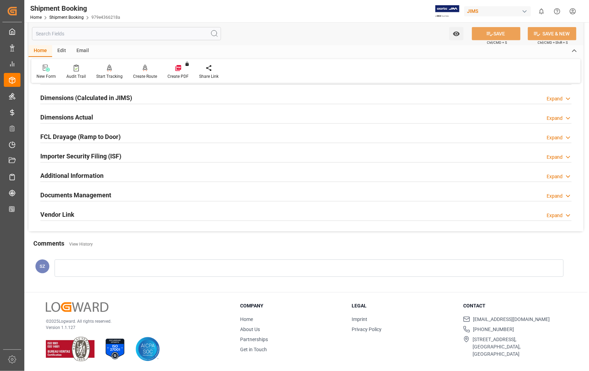
click at [82, 195] on h2 "Documents Management" at bounding box center [75, 194] width 71 height 9
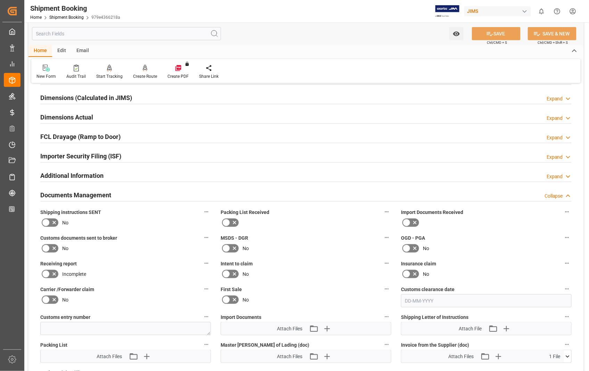
scroll to position [308, 0]
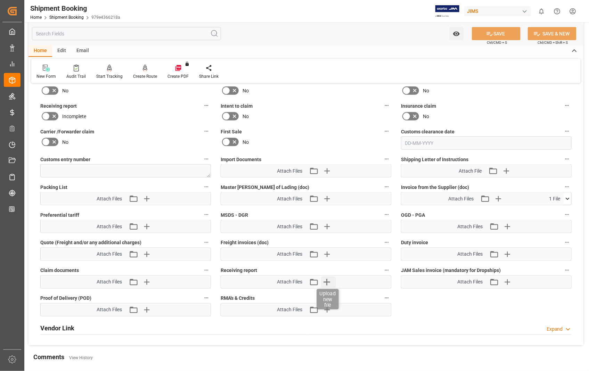
click at [328, 279] on icon "button" at bounding box center [326, 282] width 11 height 11
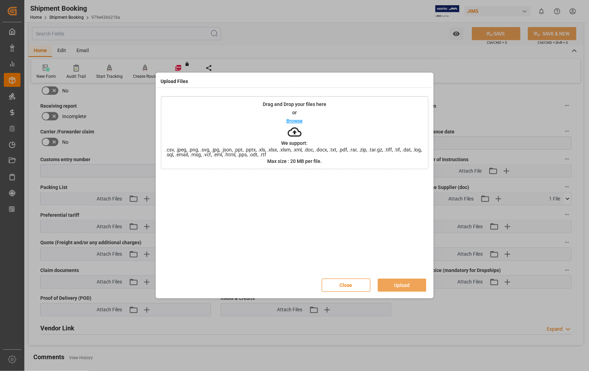
click at [292, 123] on p "Browse" at bounding box center [294, 120] width 16 height 5
click at [395, 285] on button "Upload" at bounding box center [402, 285] width 49 height 13
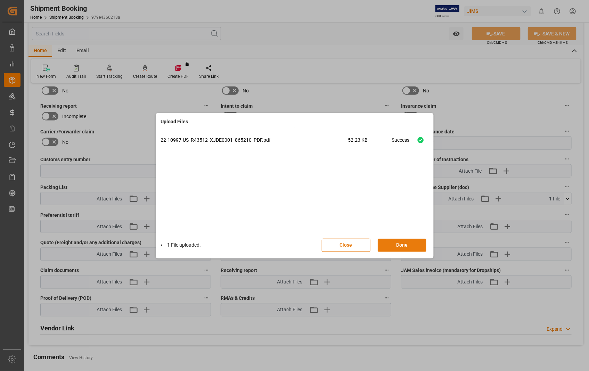
click at [400, 244] on button "Done" at bounding box center [402, 245] width 49 height 13
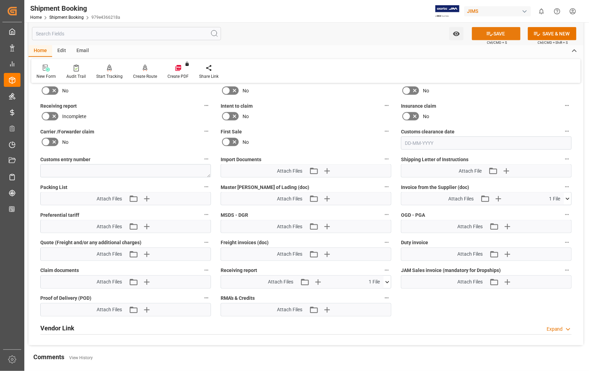
click at [497, 33] on button "SAVE" at bounding box center [496, 33] width 49 height 13
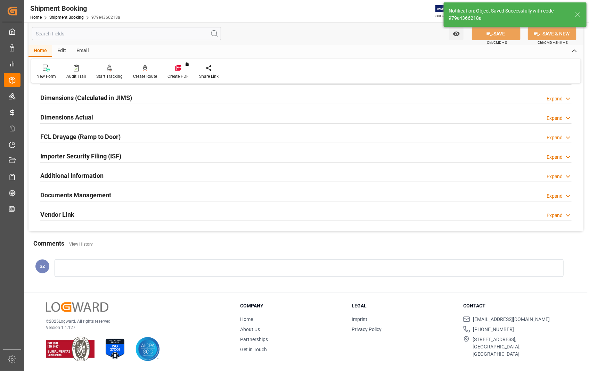
scroll to position [151, 0]
